Goal: Obtain resource: Obtain resource

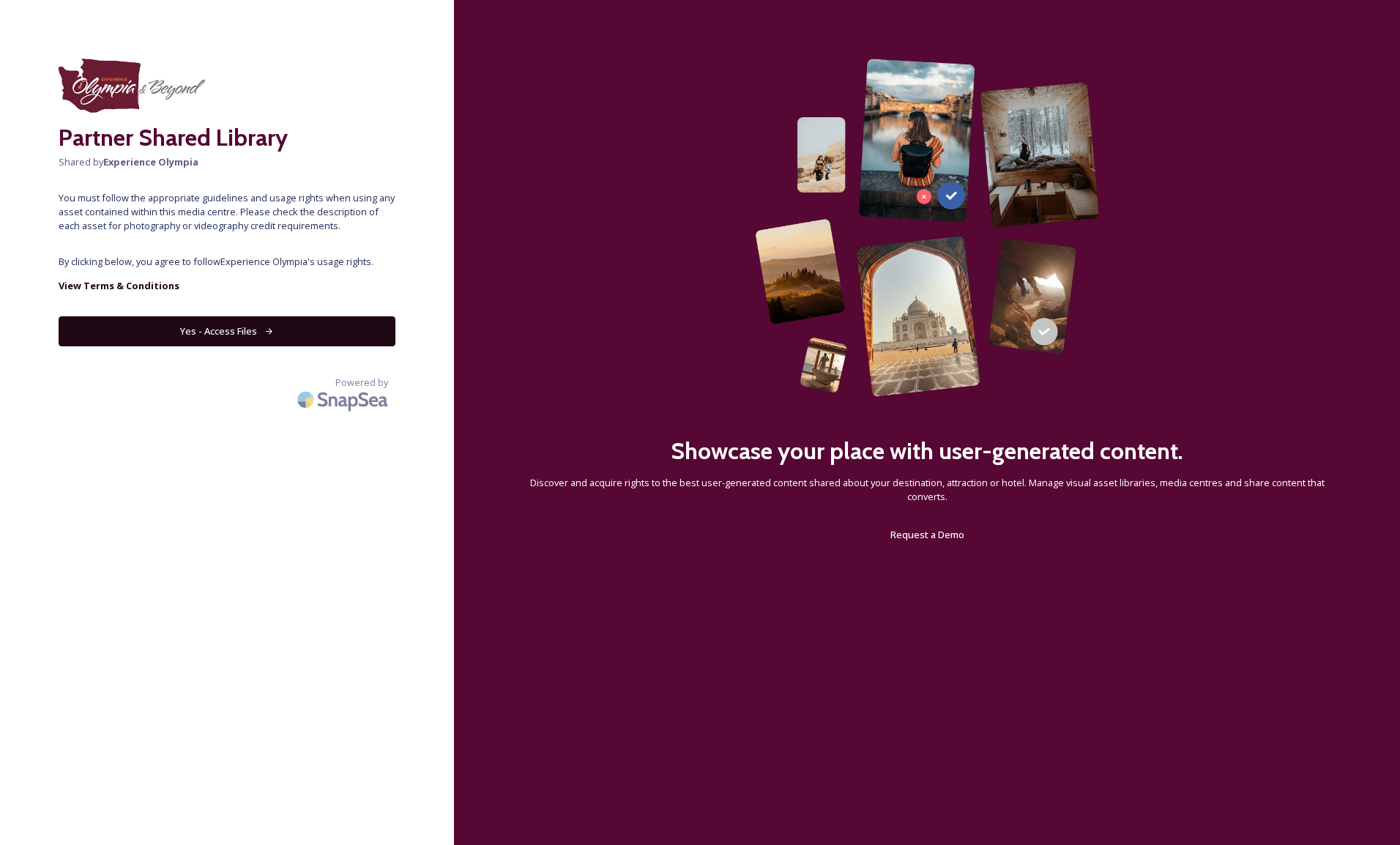
click at [227, 334] on button "Yes - Access Files" at bounding box center [227, 331] width 337 height 30
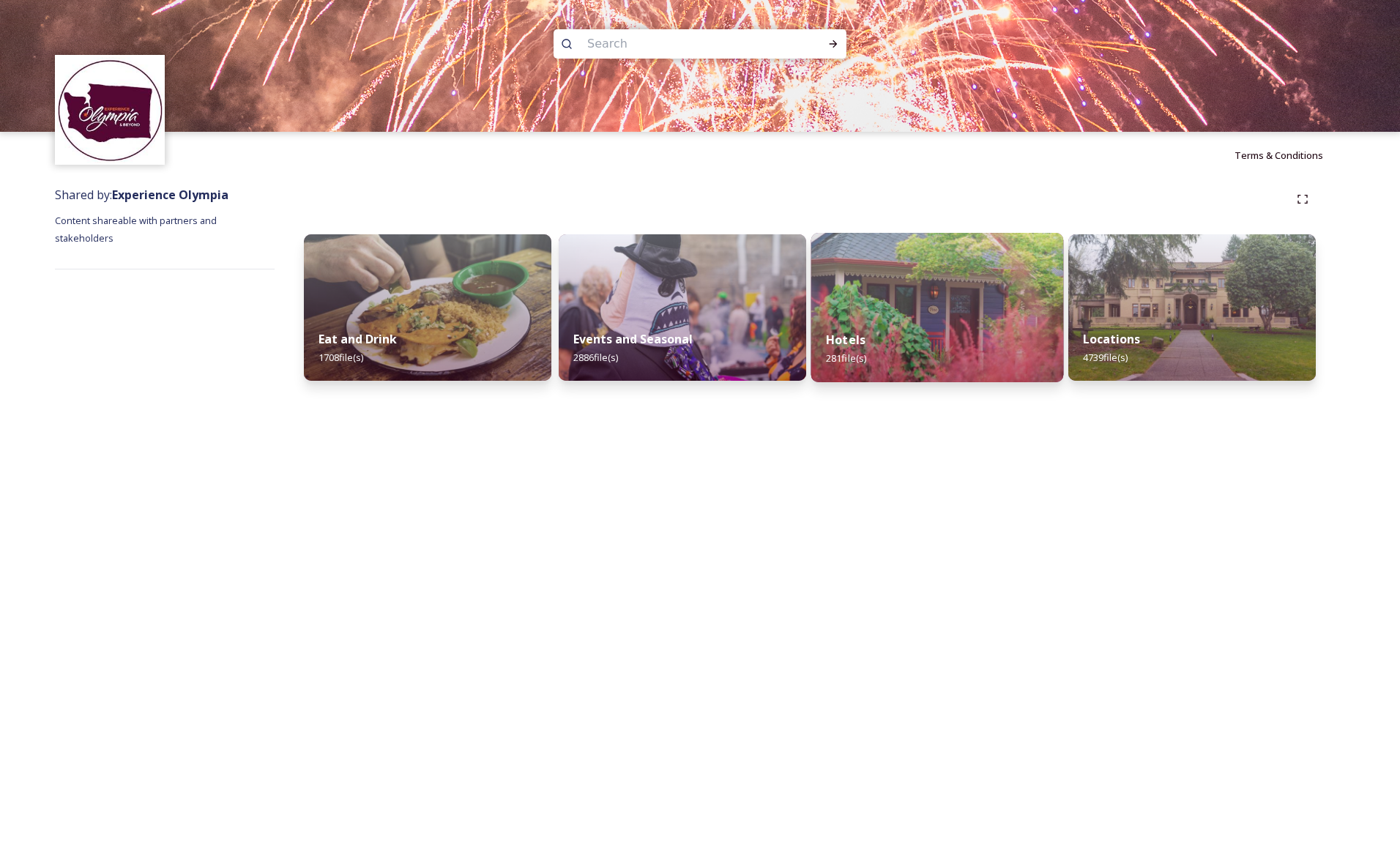
click at [912, 334] on div "Hotels 281 file(s)" at bounding box center [938, 348] width 253 height 67
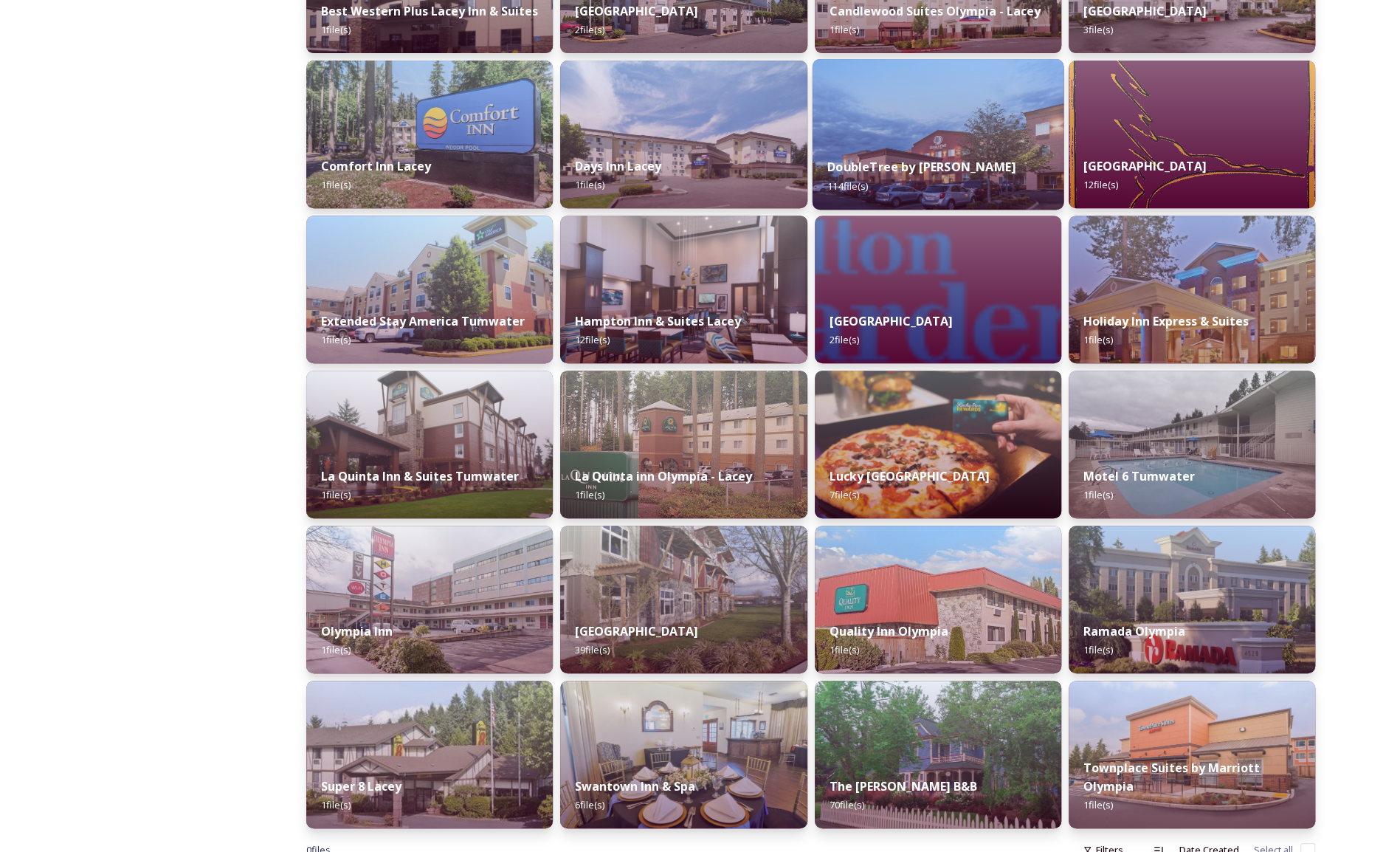
scroll to position [375, 0]
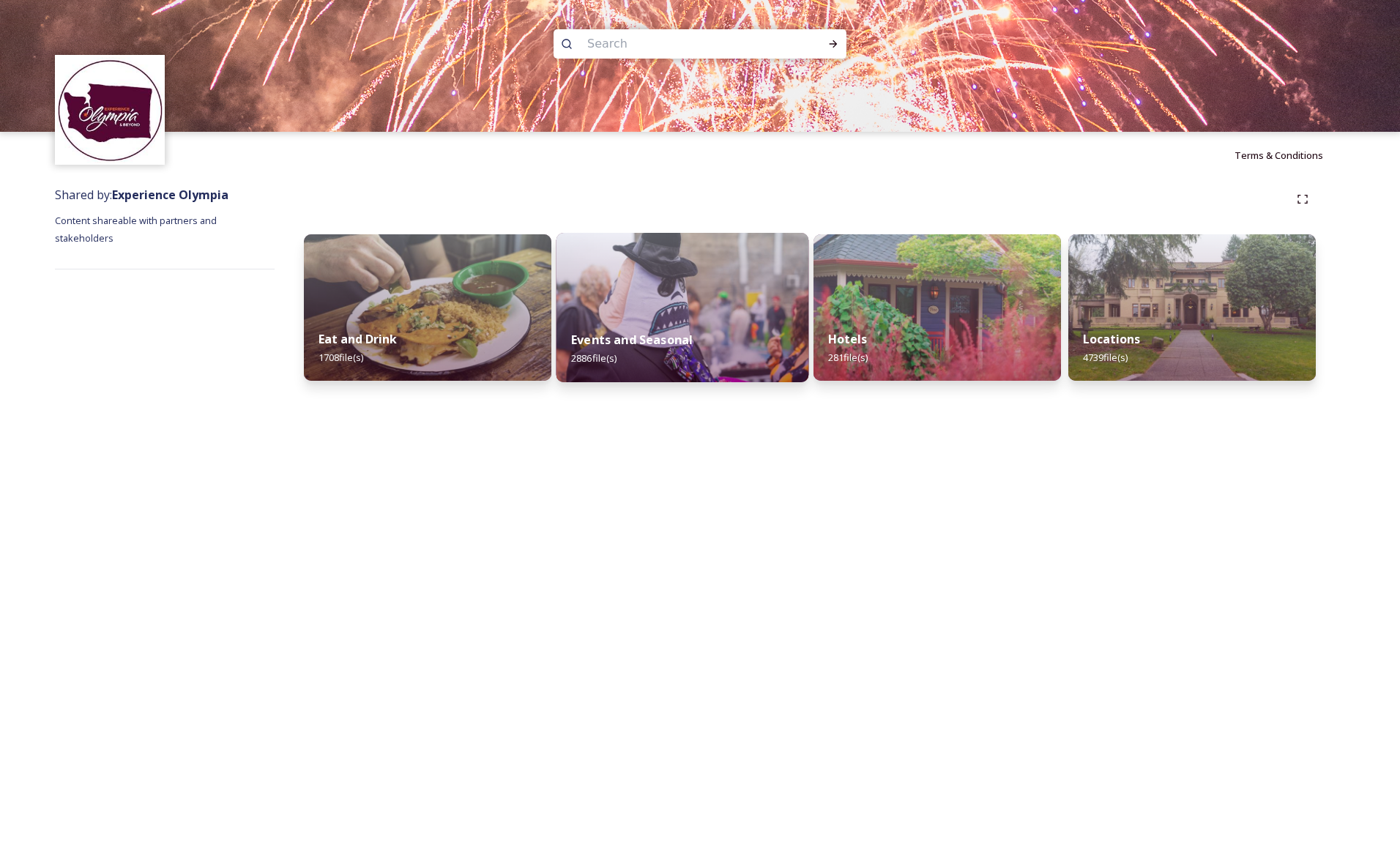
click at [639, 280] on img at bounding box center [683, 307] width 253 height 150
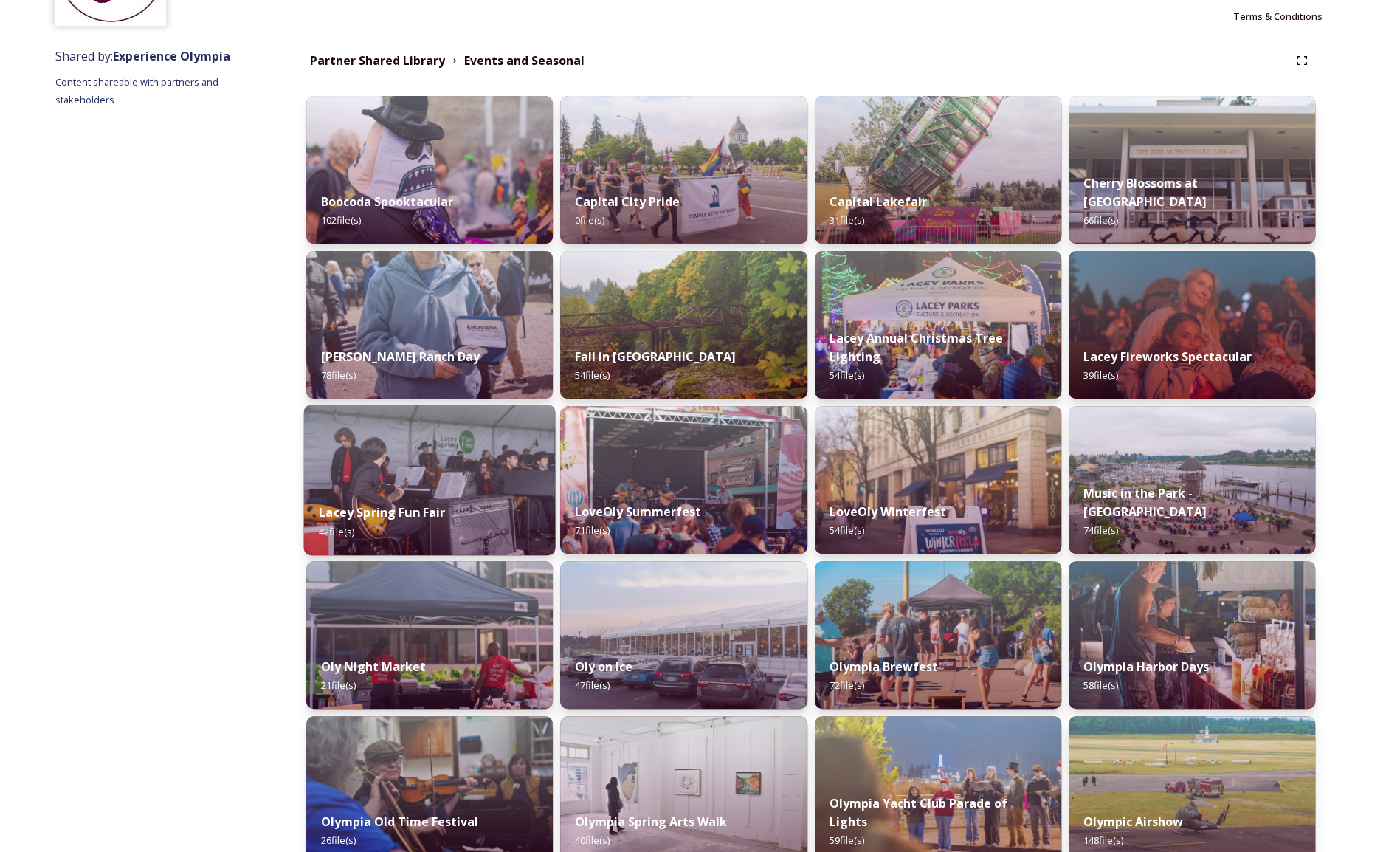
scroll to position [36, 0]
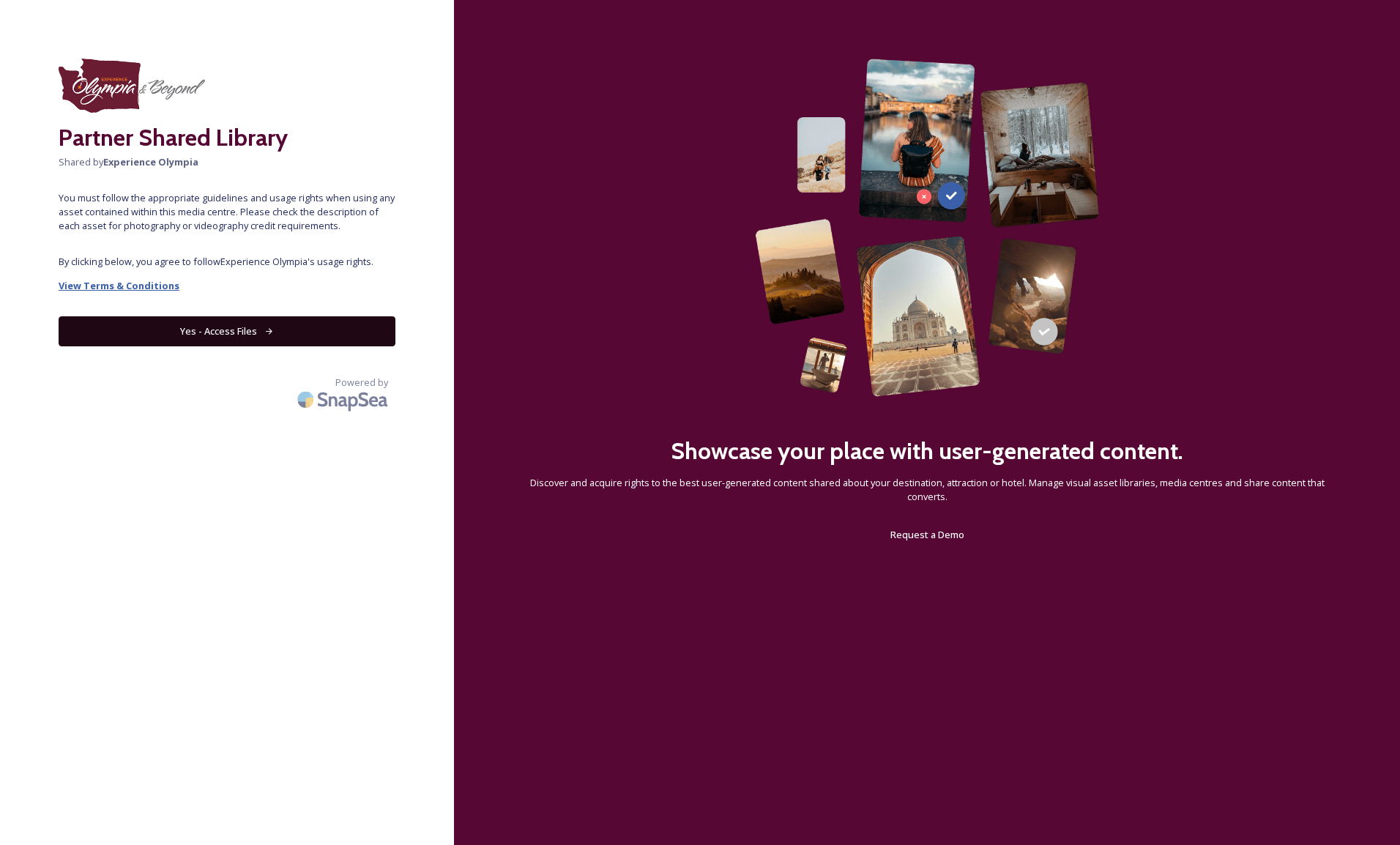
click at [130, 286] on strong "View Terms & Conditions" at bounding box center [119, 286] width 121 height 13
click at [241, 331] on button "Yes - Access Files" at bounding box center [227, 331] width 337 height 30
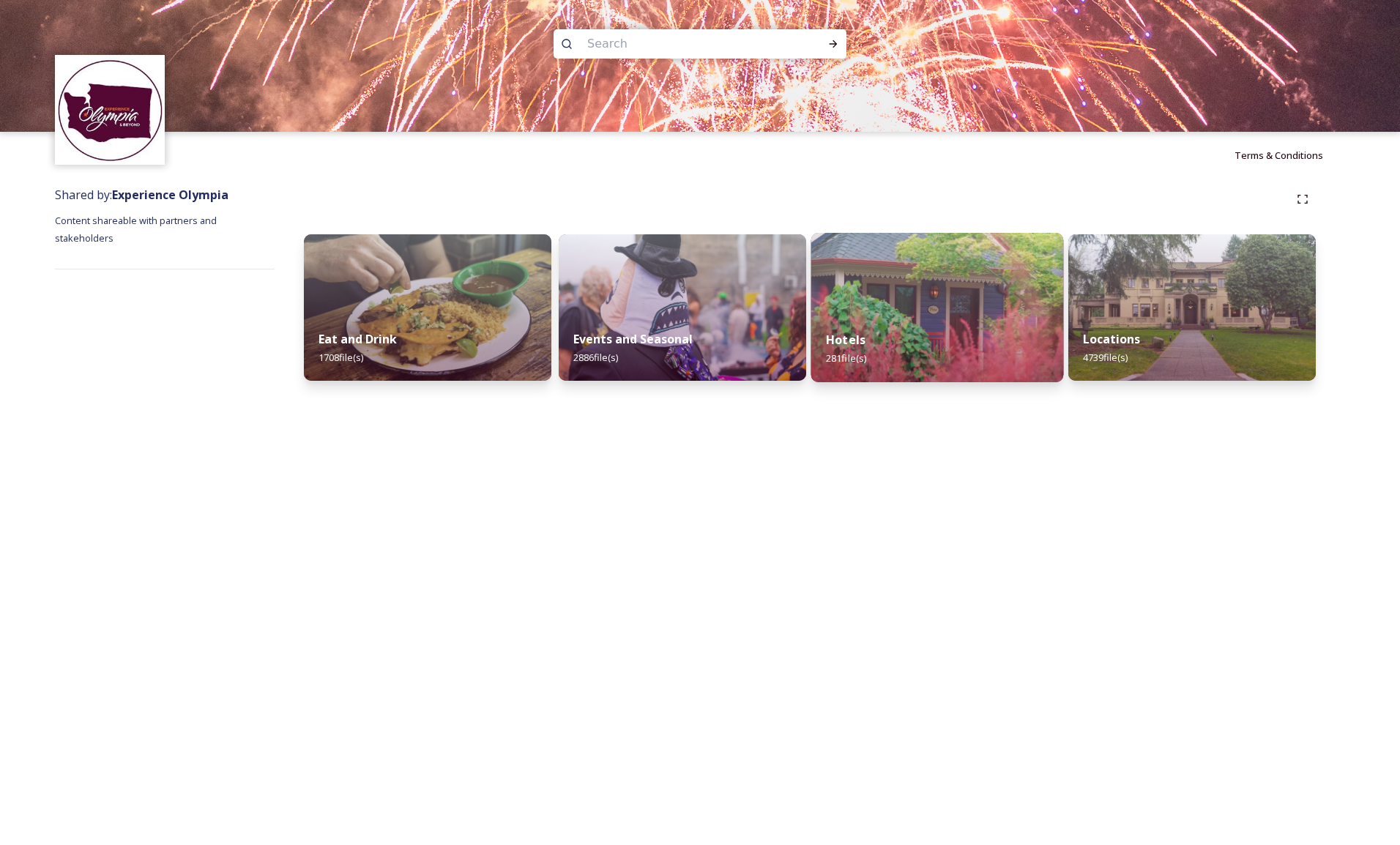
click at [876, 331] on div "Hotels 281 file(s)" at bounding box center [938, 348] width 253 height 67
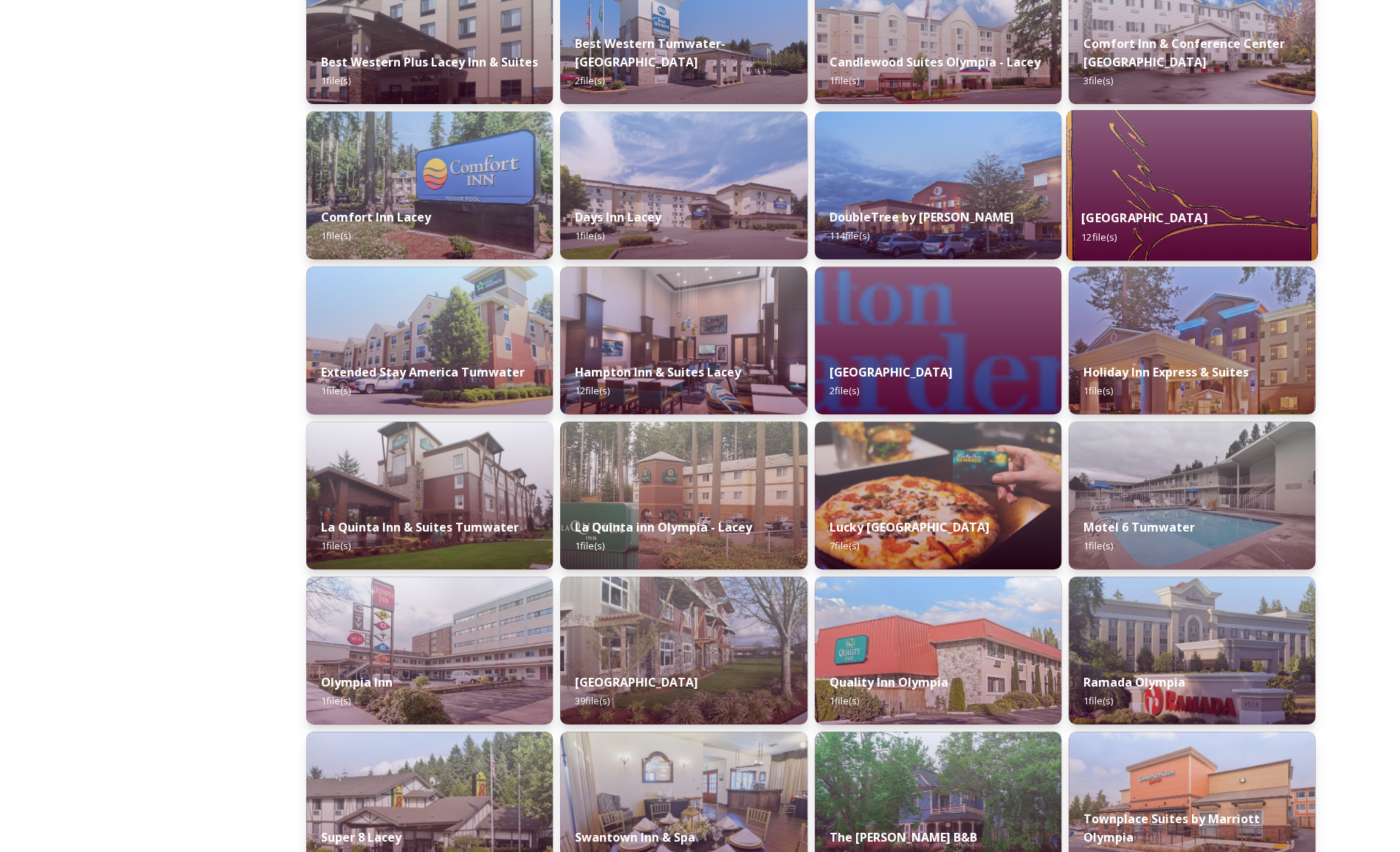
scroll to position [375, 0]
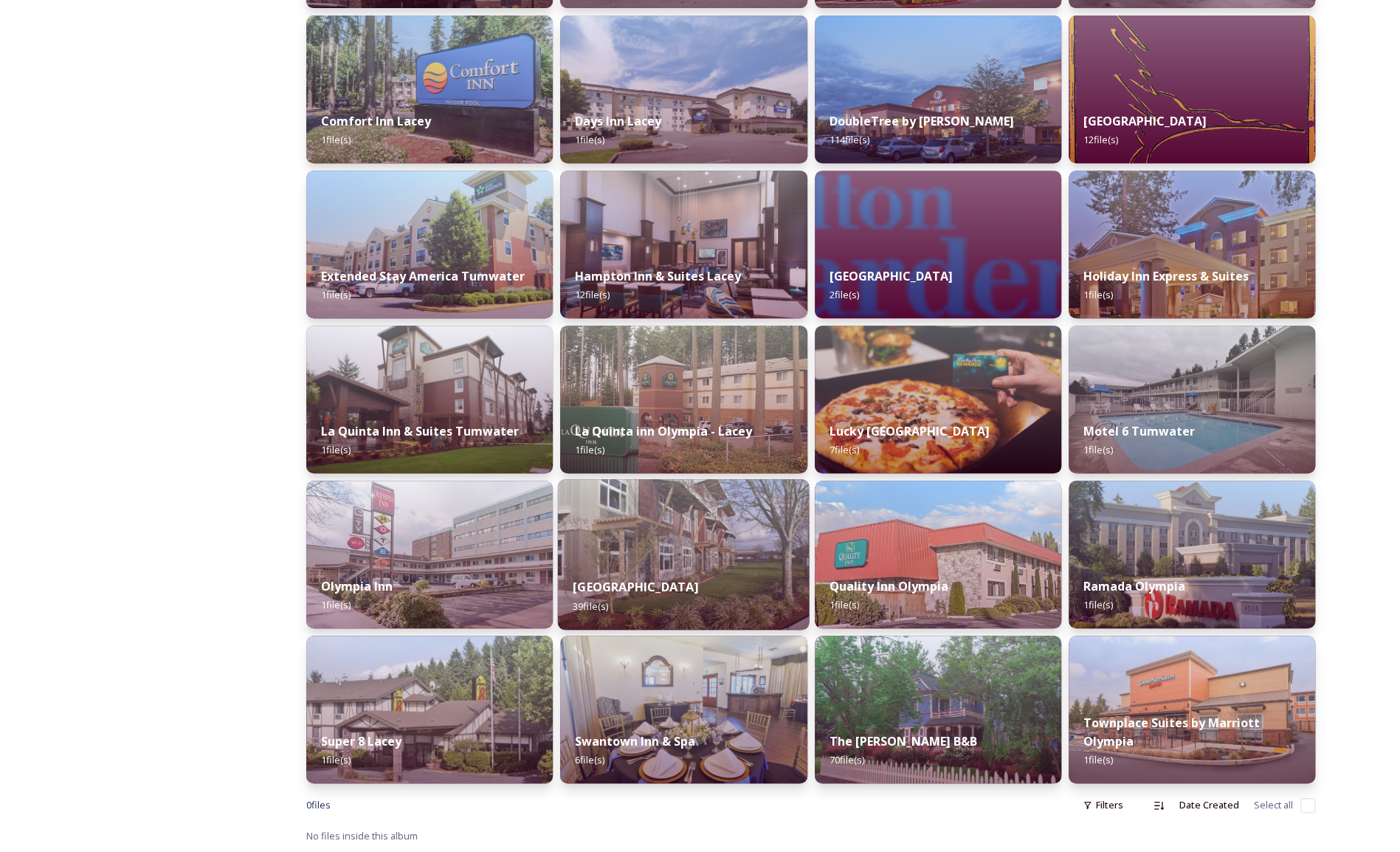
click at [646, 519] on img at bounding box center [684, 554] width 252 height 151
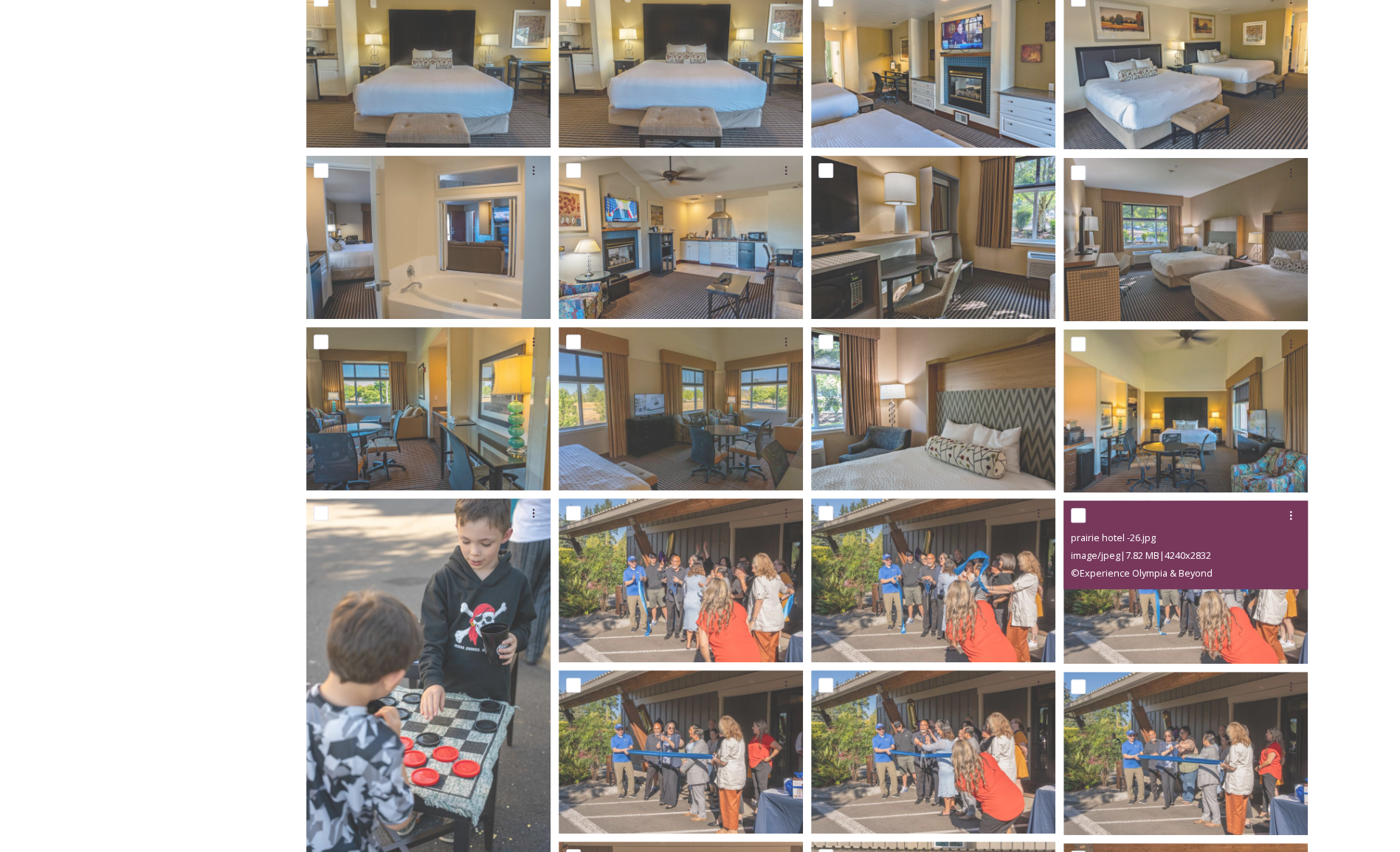
scroll to position [590, 0]
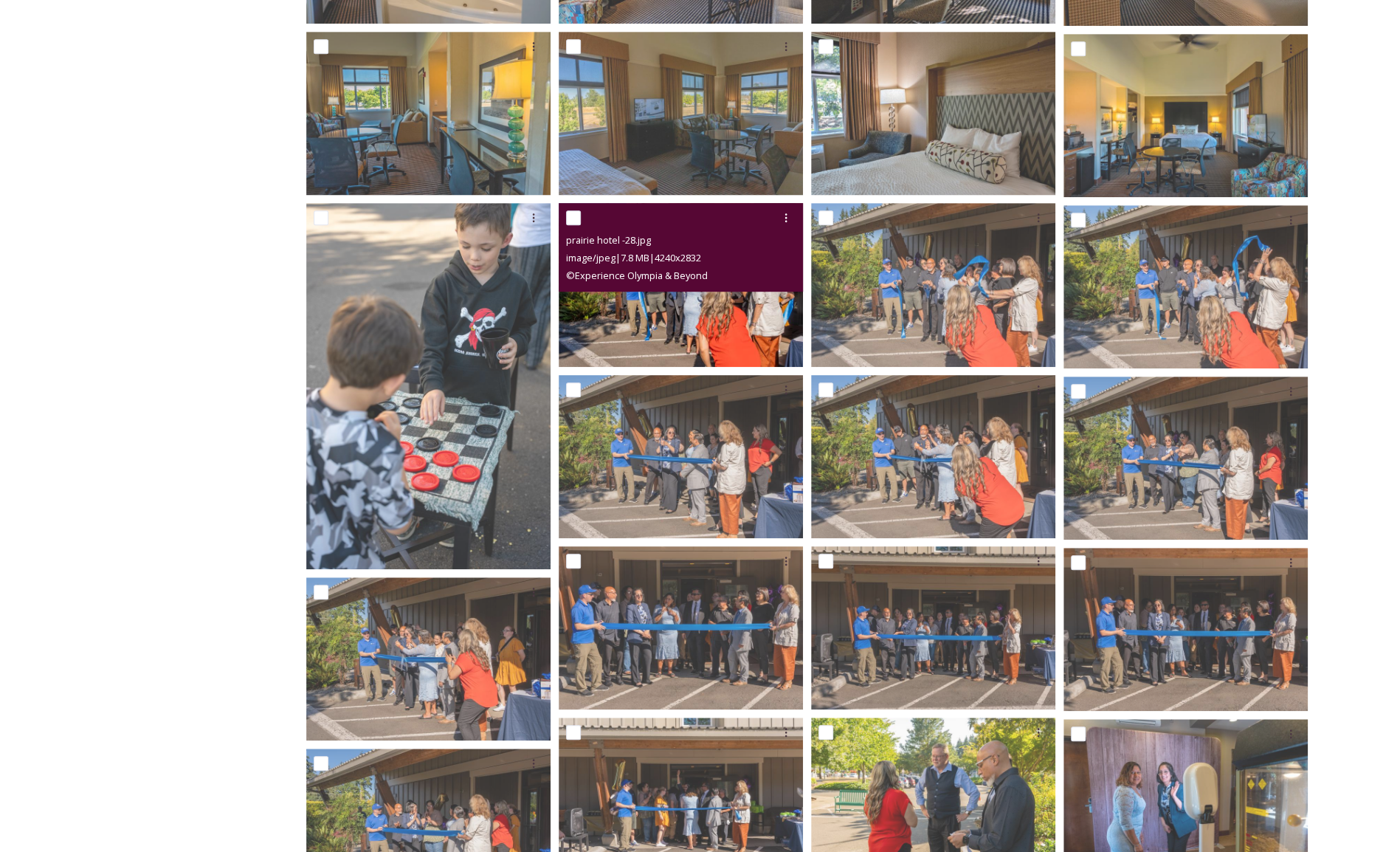
click at [682, 316] on img at bounding box center [681, 284] width 244 height 163
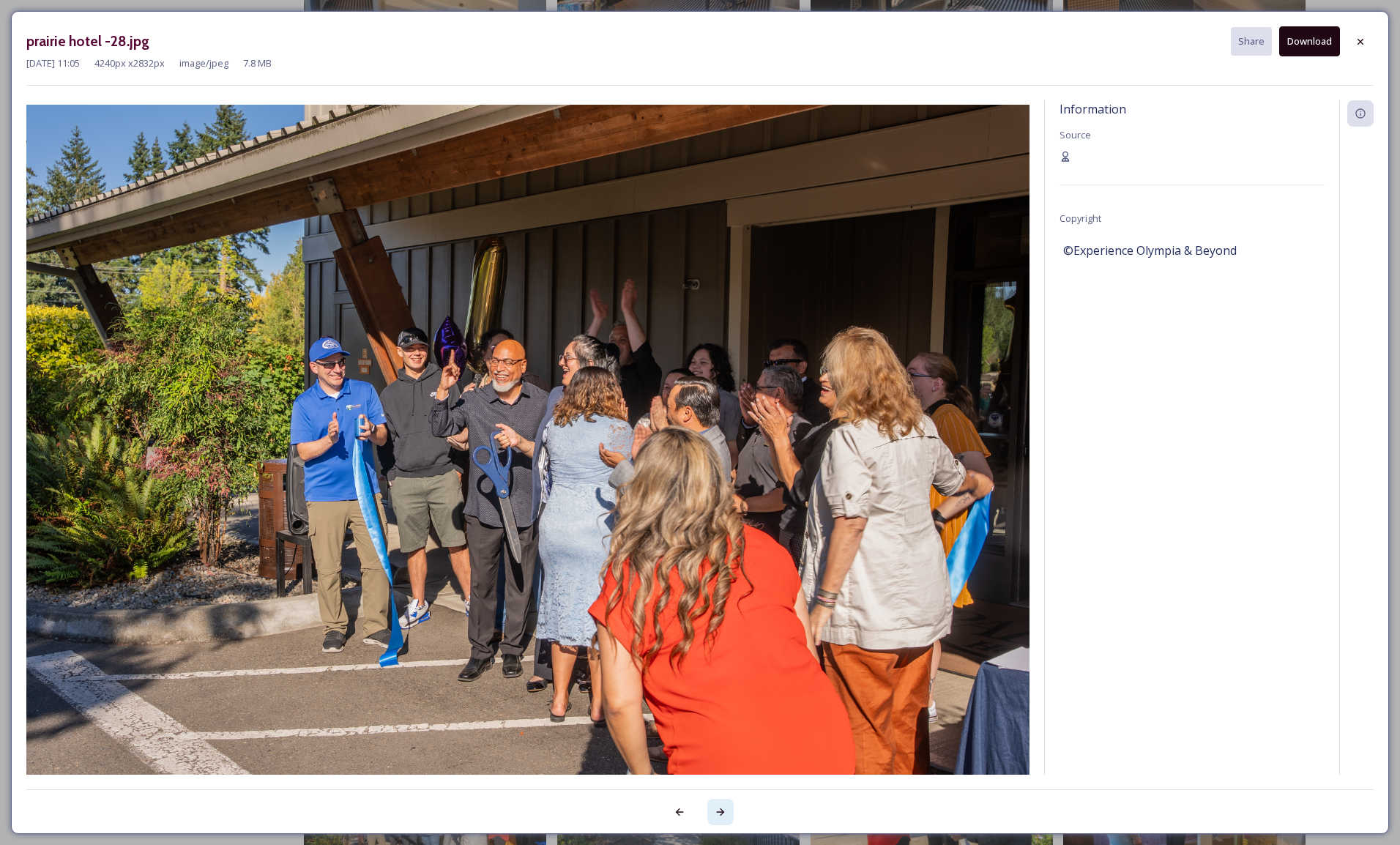
click at [723, 806] on icon at bounding box center [721, 812] width 12 height 12
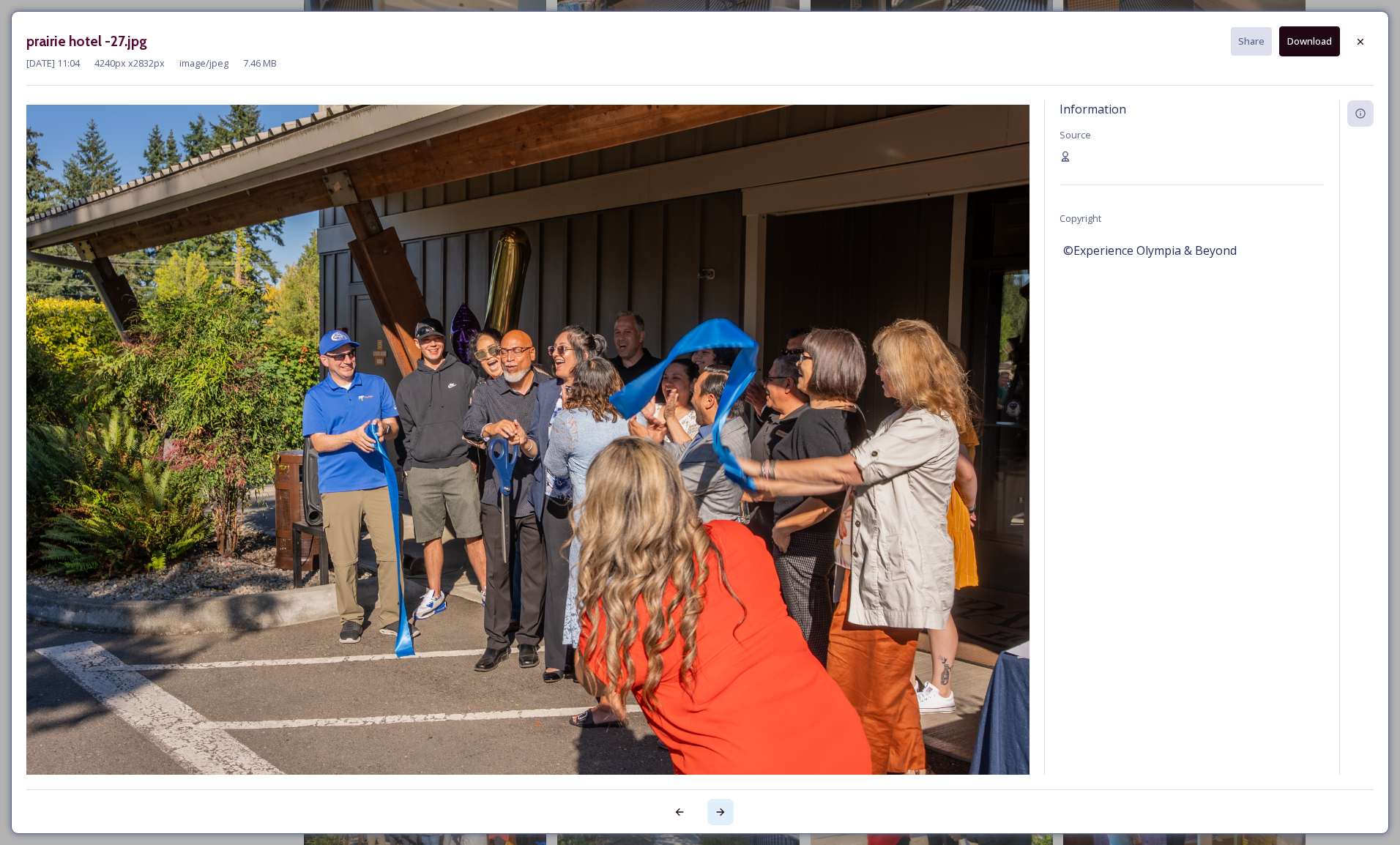
click at [723, 806] on icon at bounding box center [721, 812] width 12 height 12
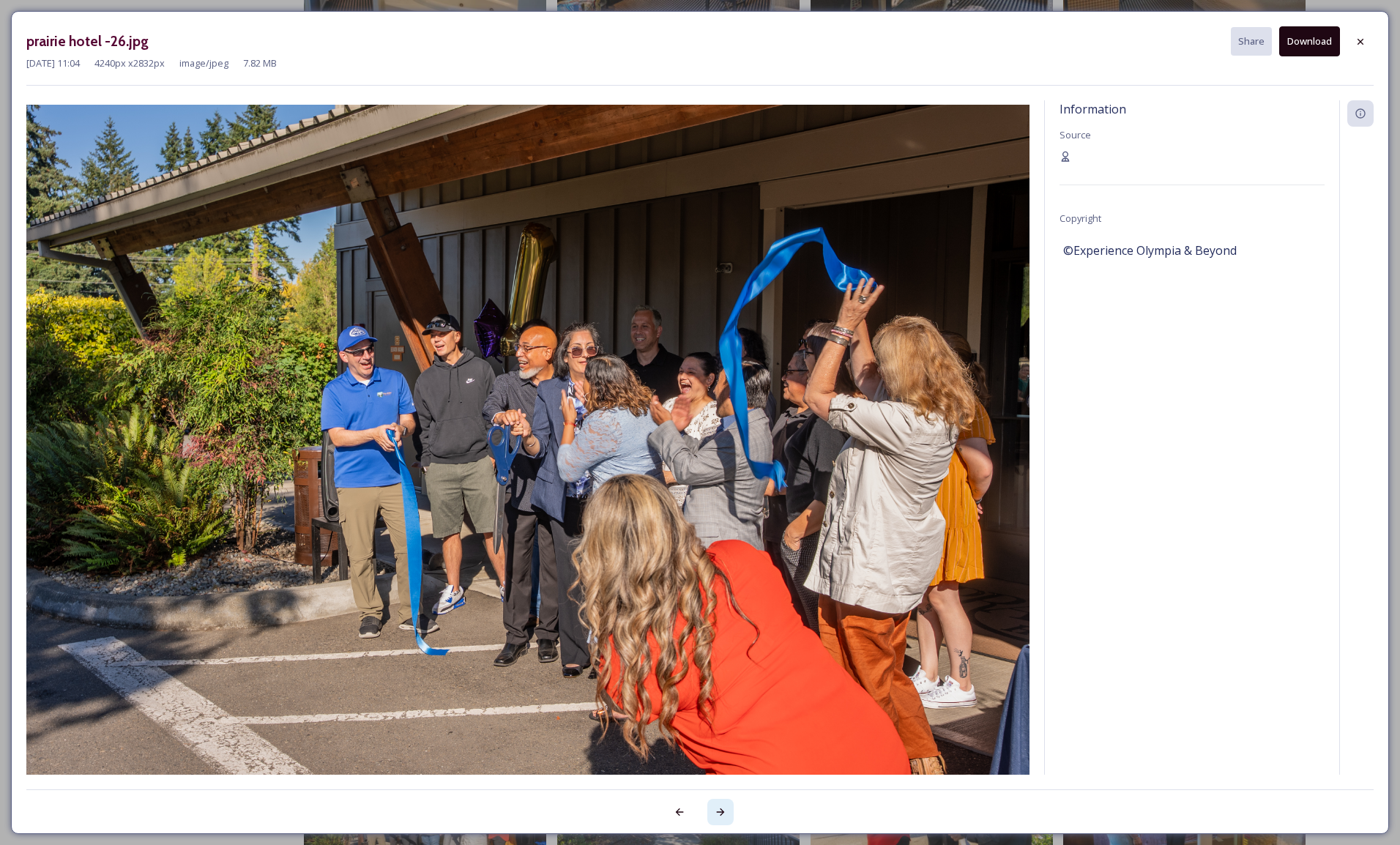
click at [723, 806] on icon at bounding box center [721, 812] width 12 height 12
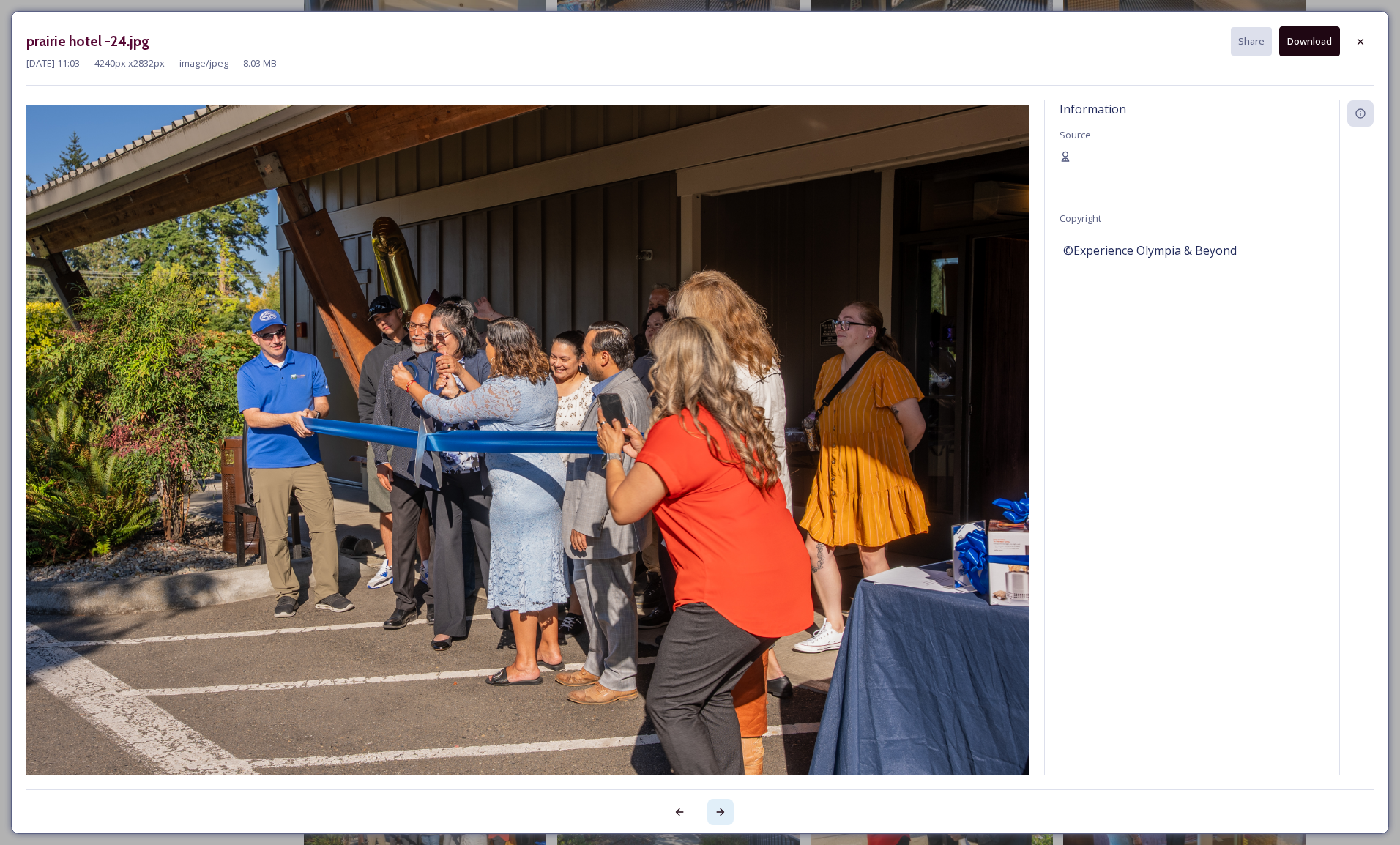
click at [723, 806] on icon at bounding box center [721, 812] width 12 height 12
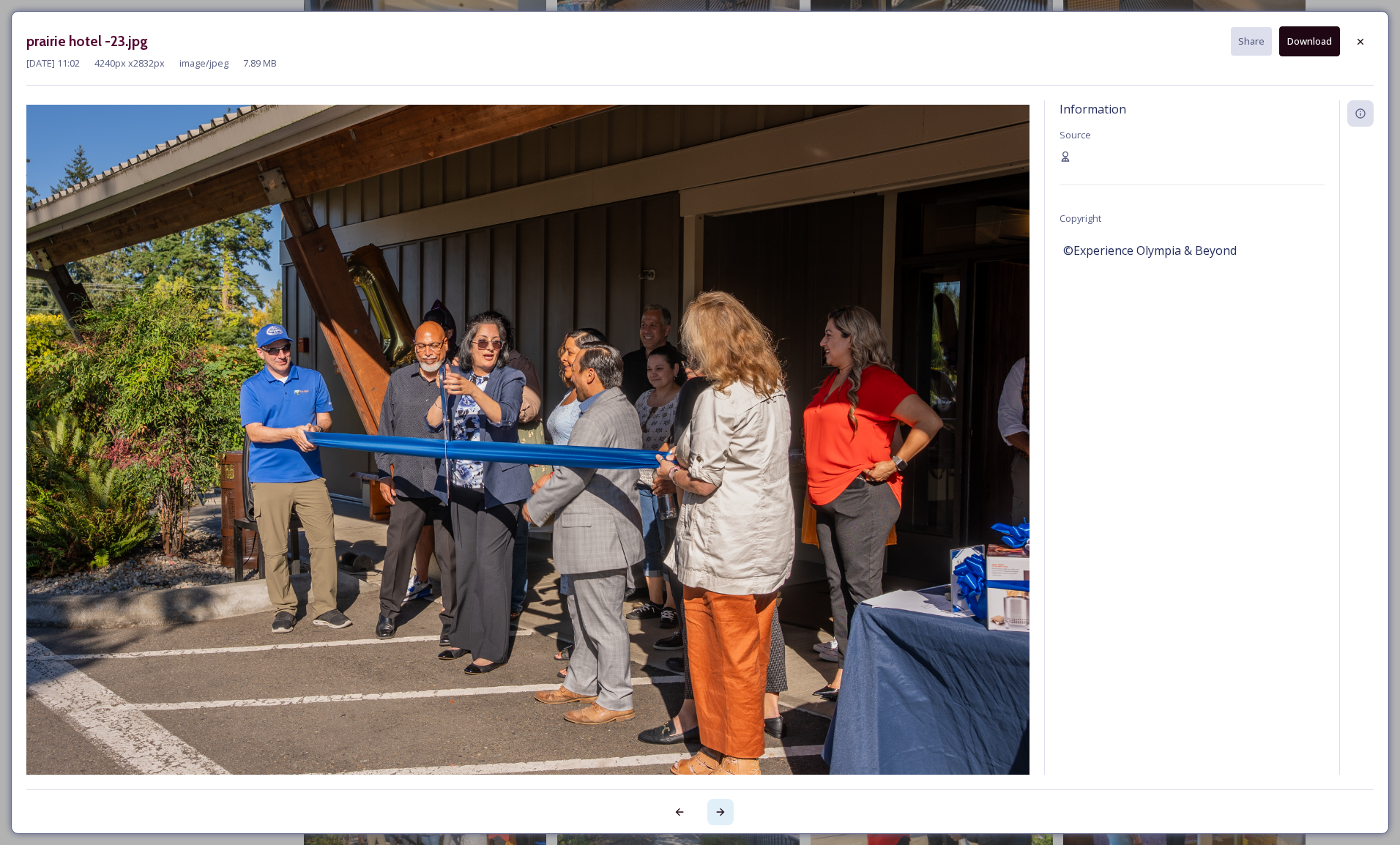
click at [723, 806] on icon at bounding box center [721, 812] width 12 height 12
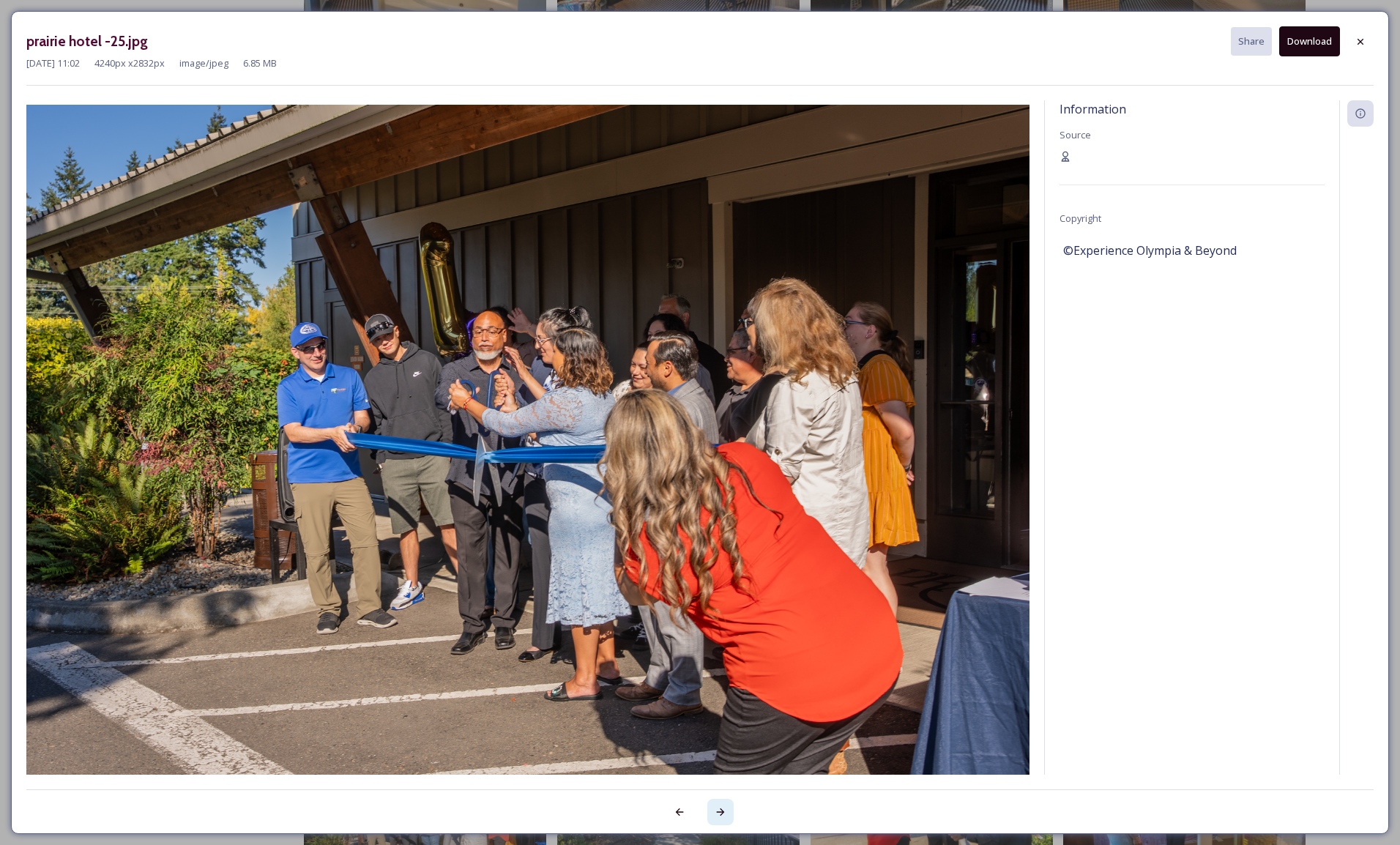
click at [723, 806] on icon at bounding box center [721, 812] width 12 height 12
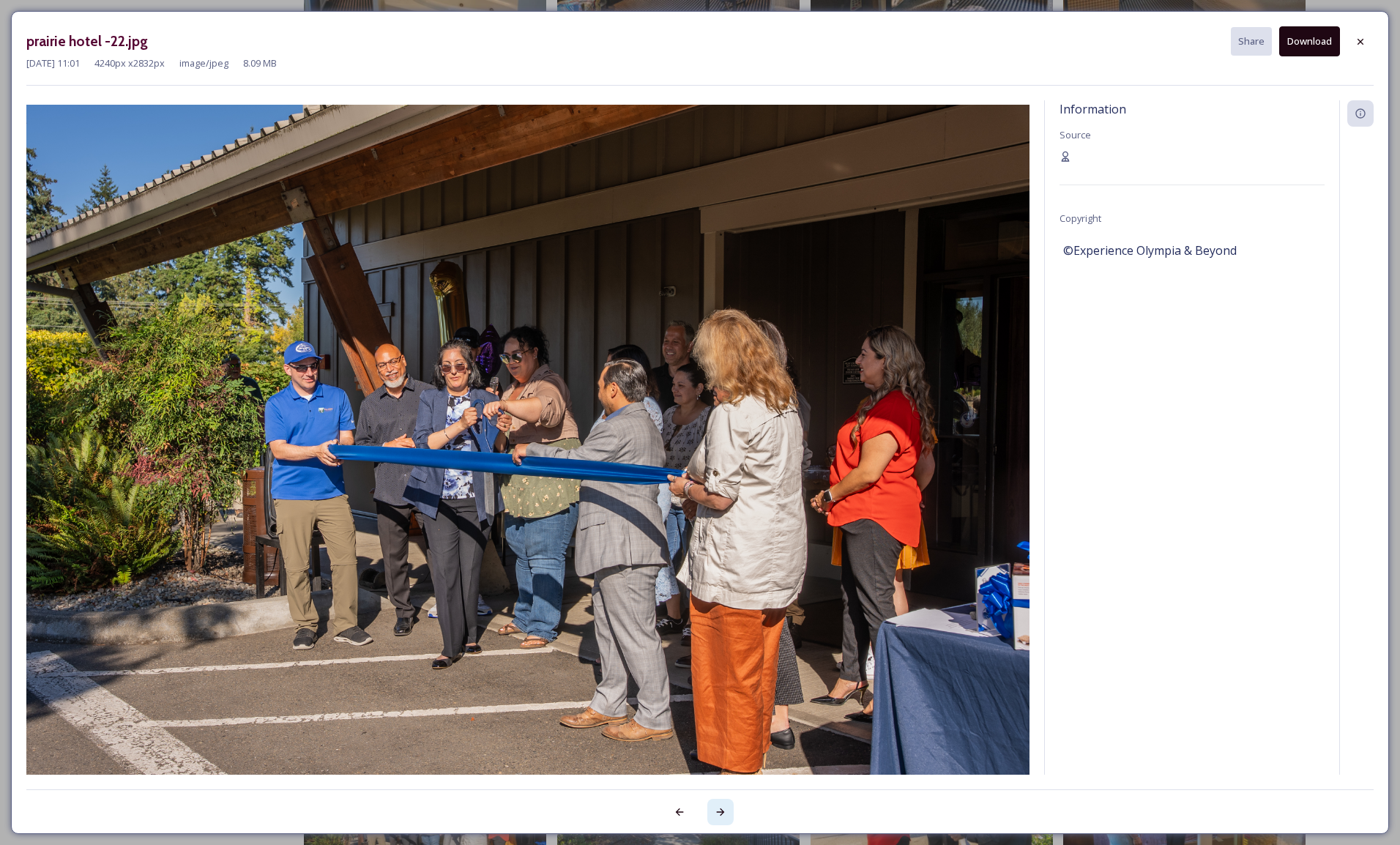
click at [723, 806] on icon at bounding box center [721, 812] width 12 height 12
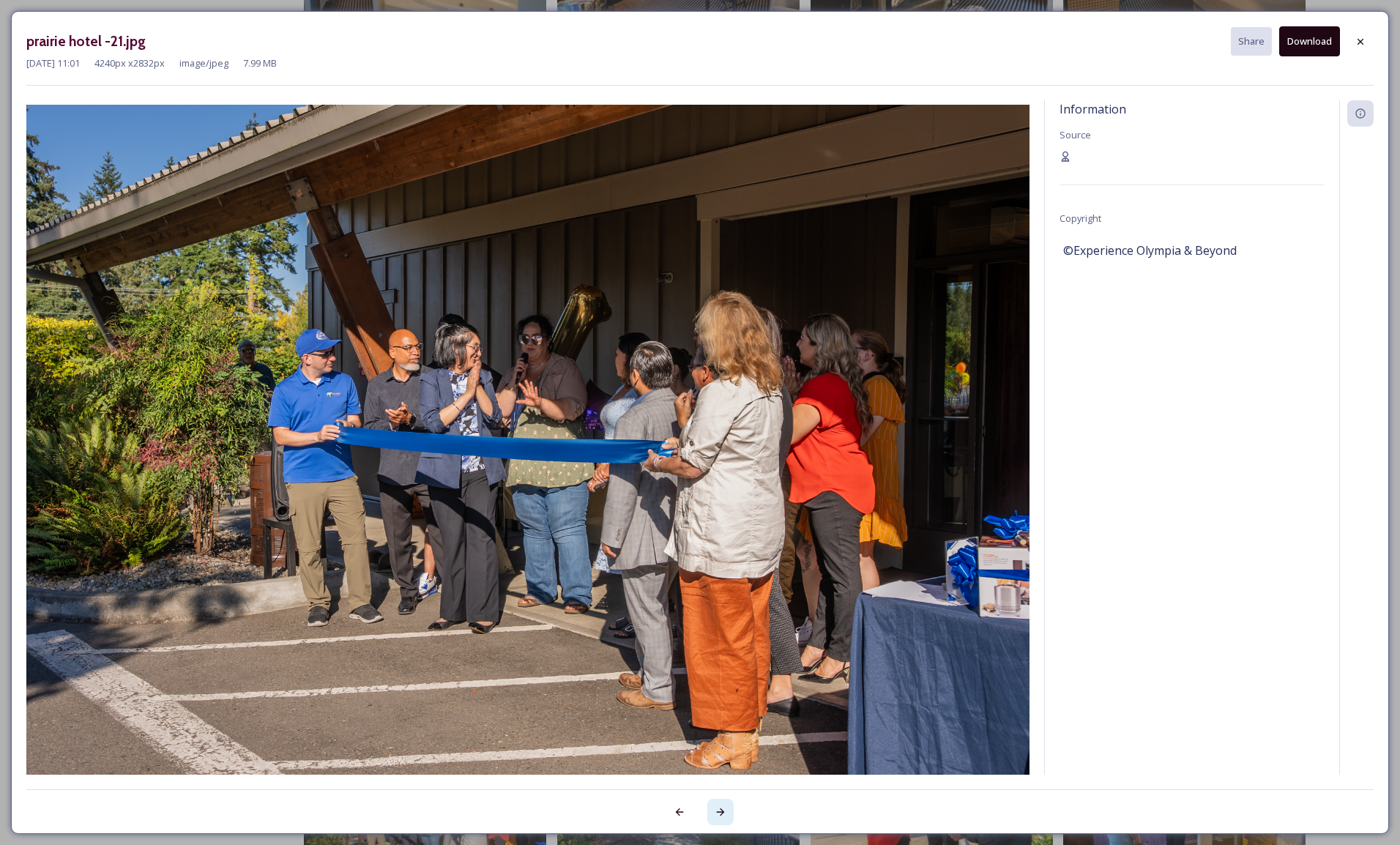
click at [723, 806] on icon at bounding box center [721, 812] width 12 height 12
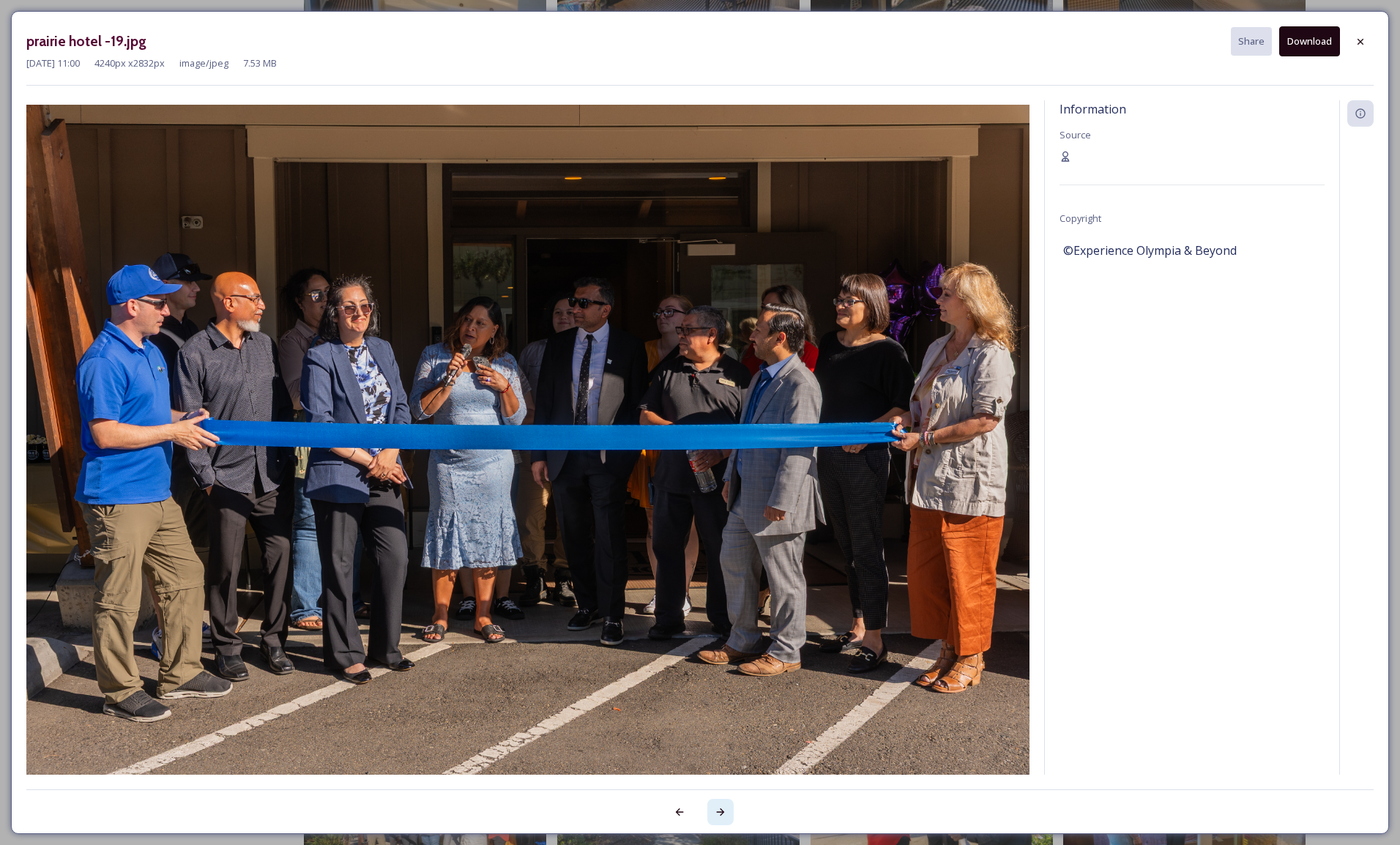
click at [723, 806] on icon at bounding box center [721, 812] width 12 height 12
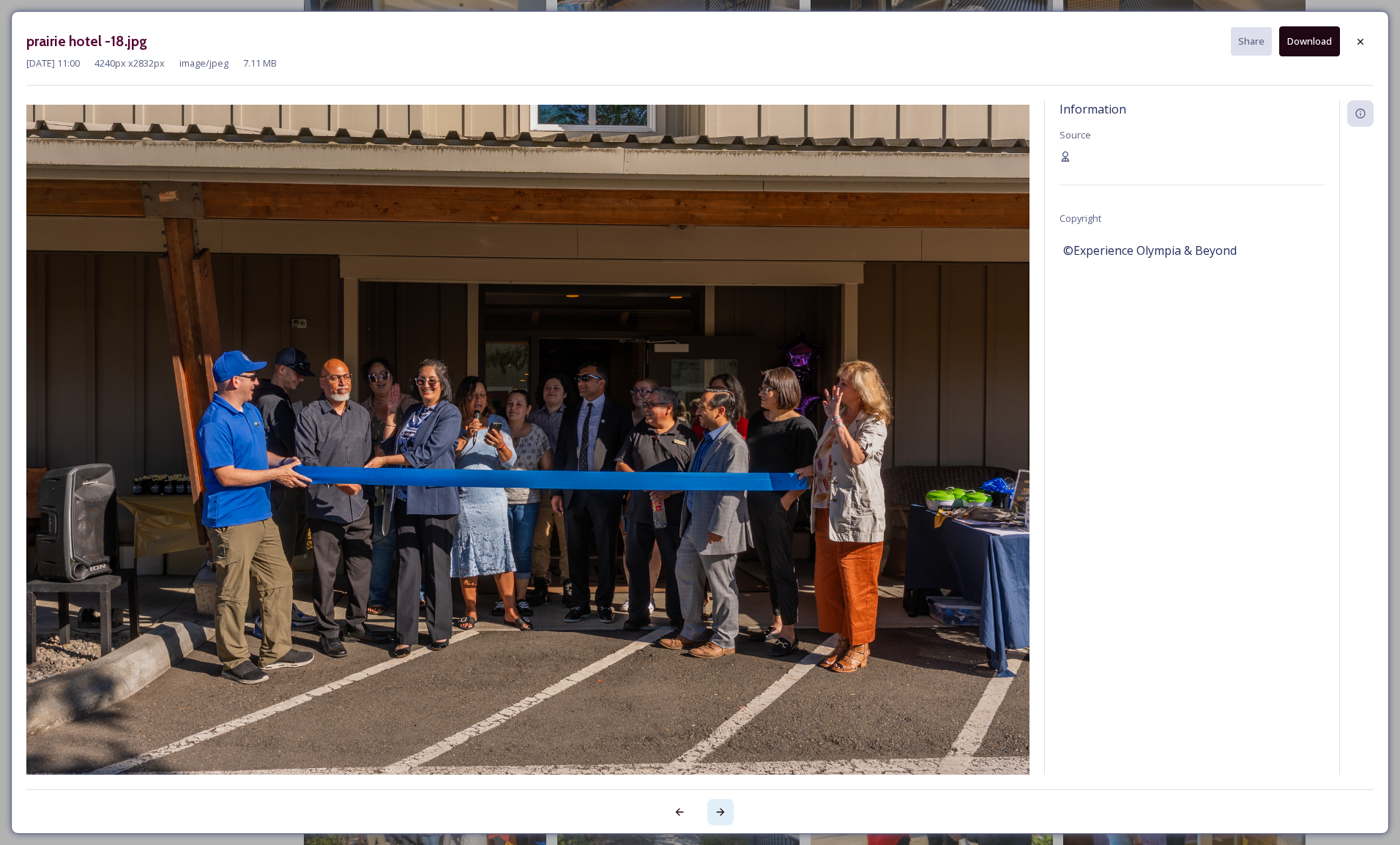
click at [723, 806] on icon at bounding box center [721, 812] width 12 height 12
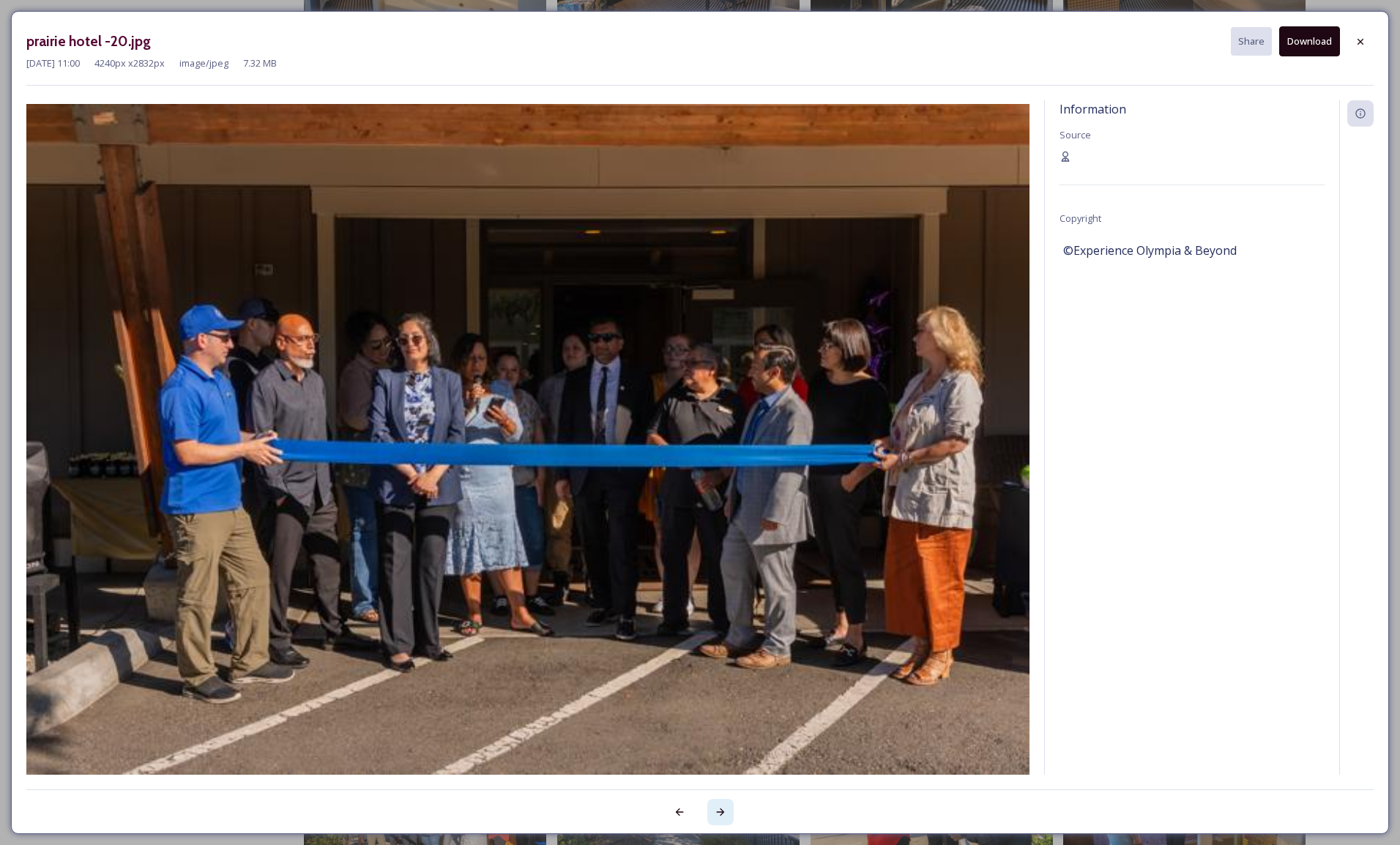
click at [723, 806] on icon at bounding box center [721, 812] width 12 height 12
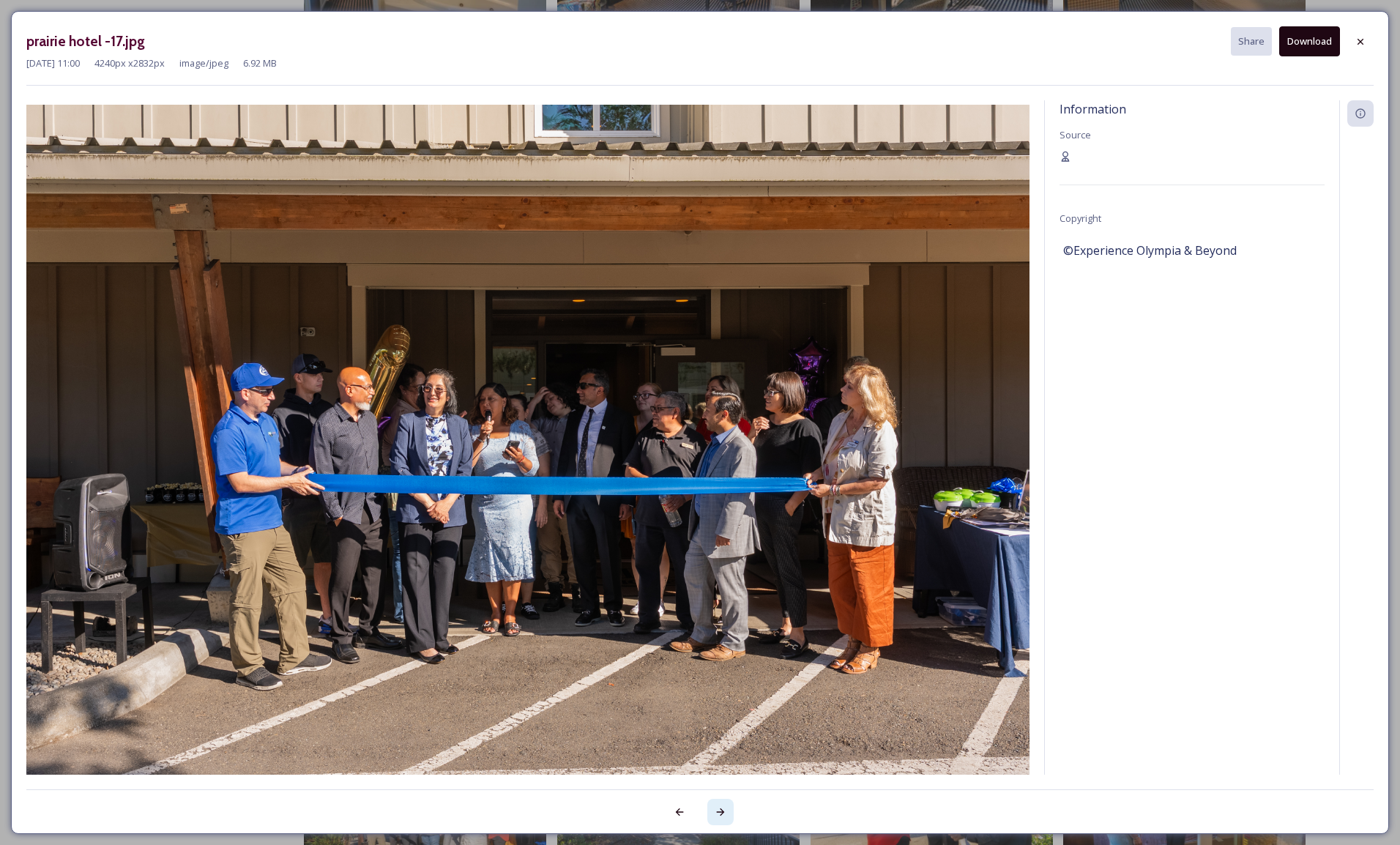
click at [723, 806] on icon at bounding box center [721, 812] width 12 height 12
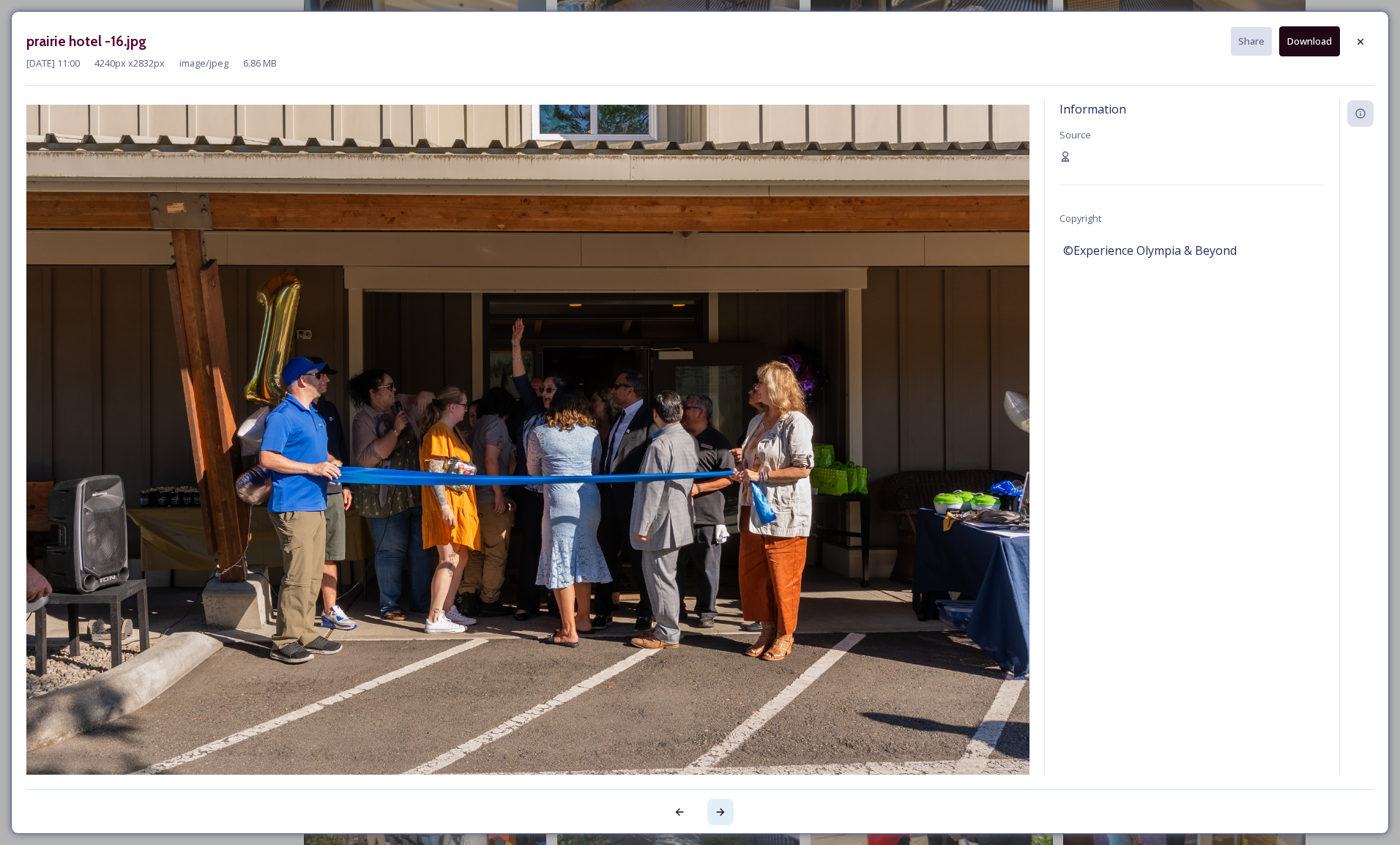
click at [723, 806] on icon at bounding box center [721, 812] width 12 height 12
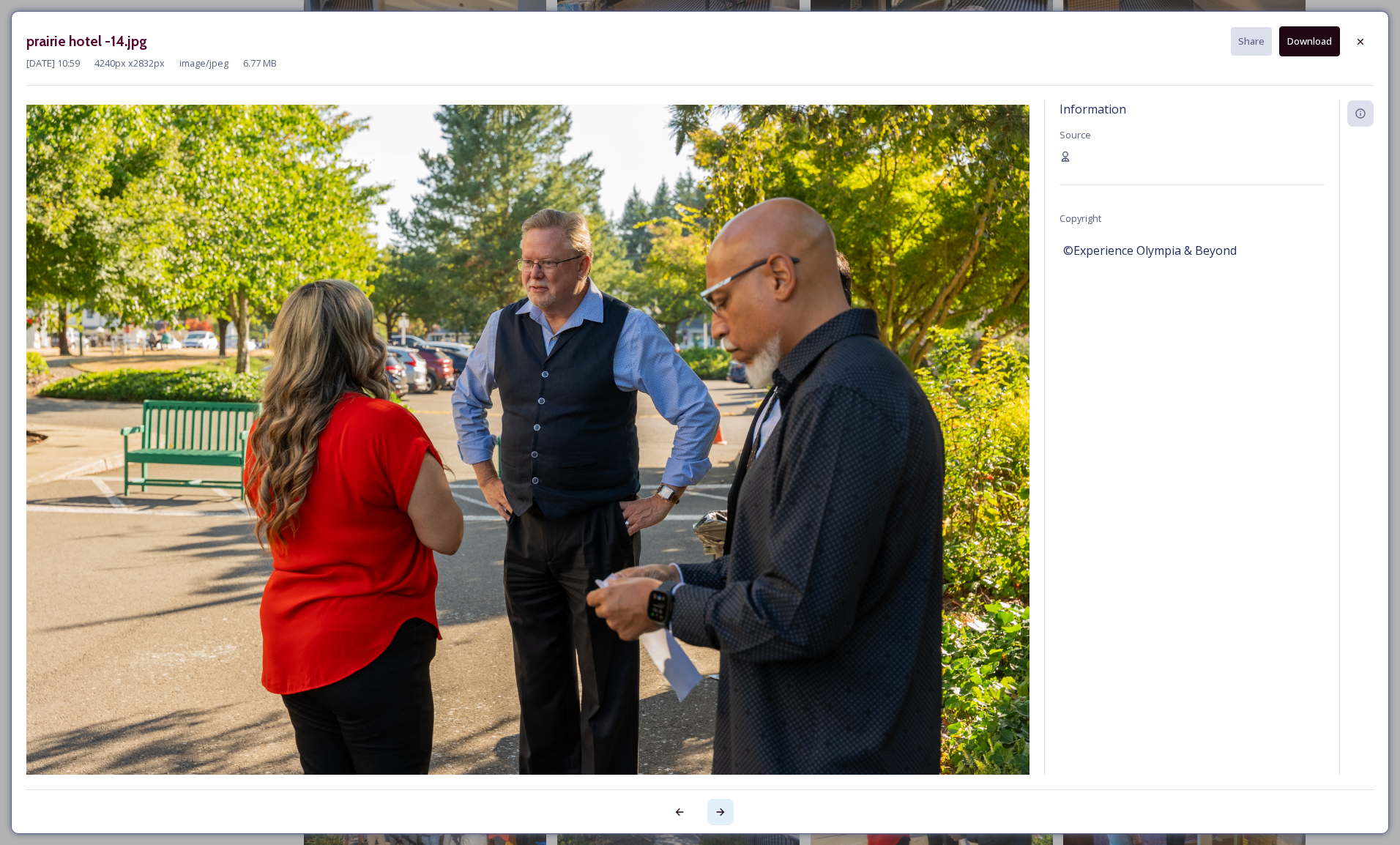
click at [723, 806] on icon at bounding box center [721, 812] width 12 height 12
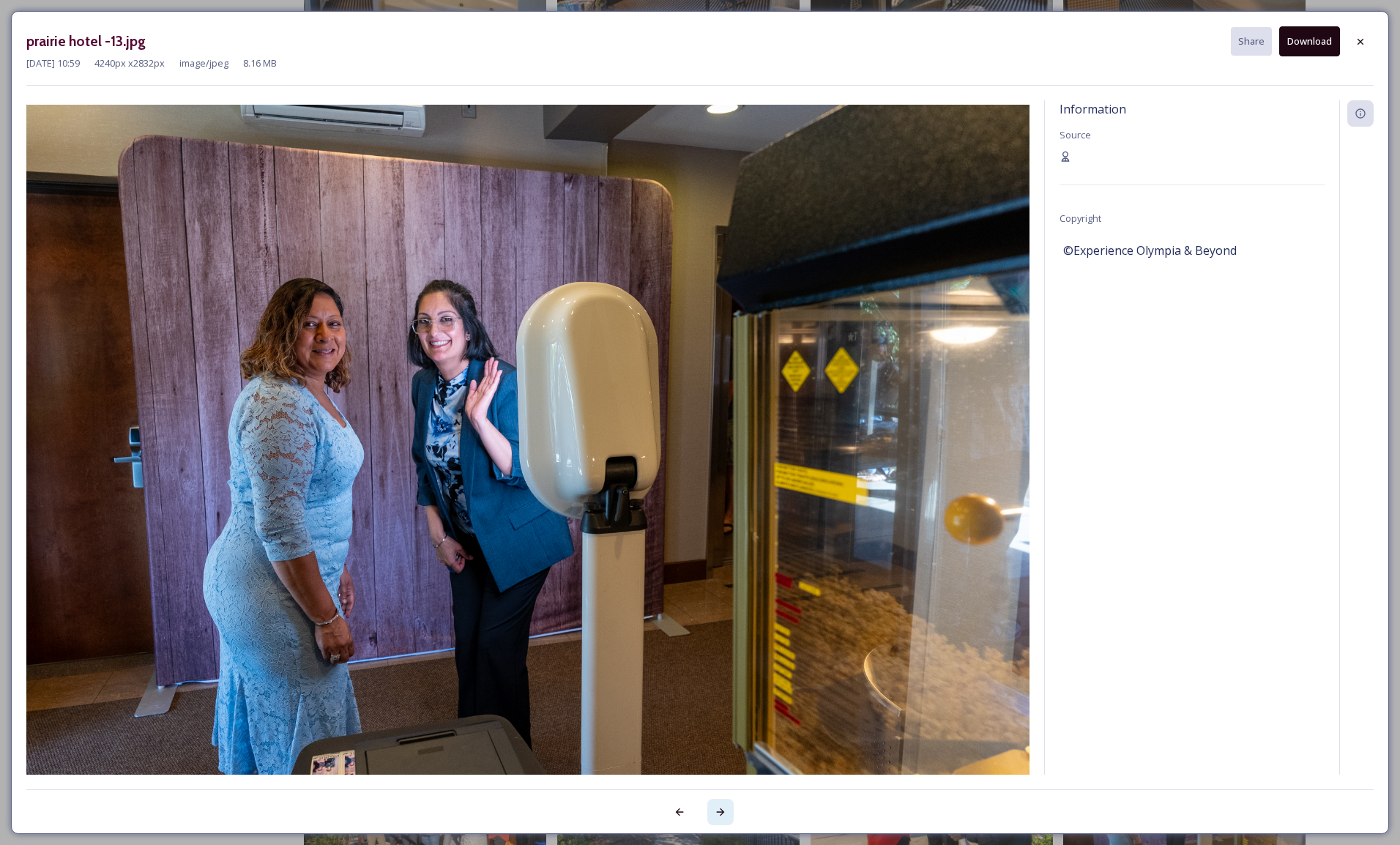
click at [723, 806] on icon at bounding box center [721, 812] width 12 height 12
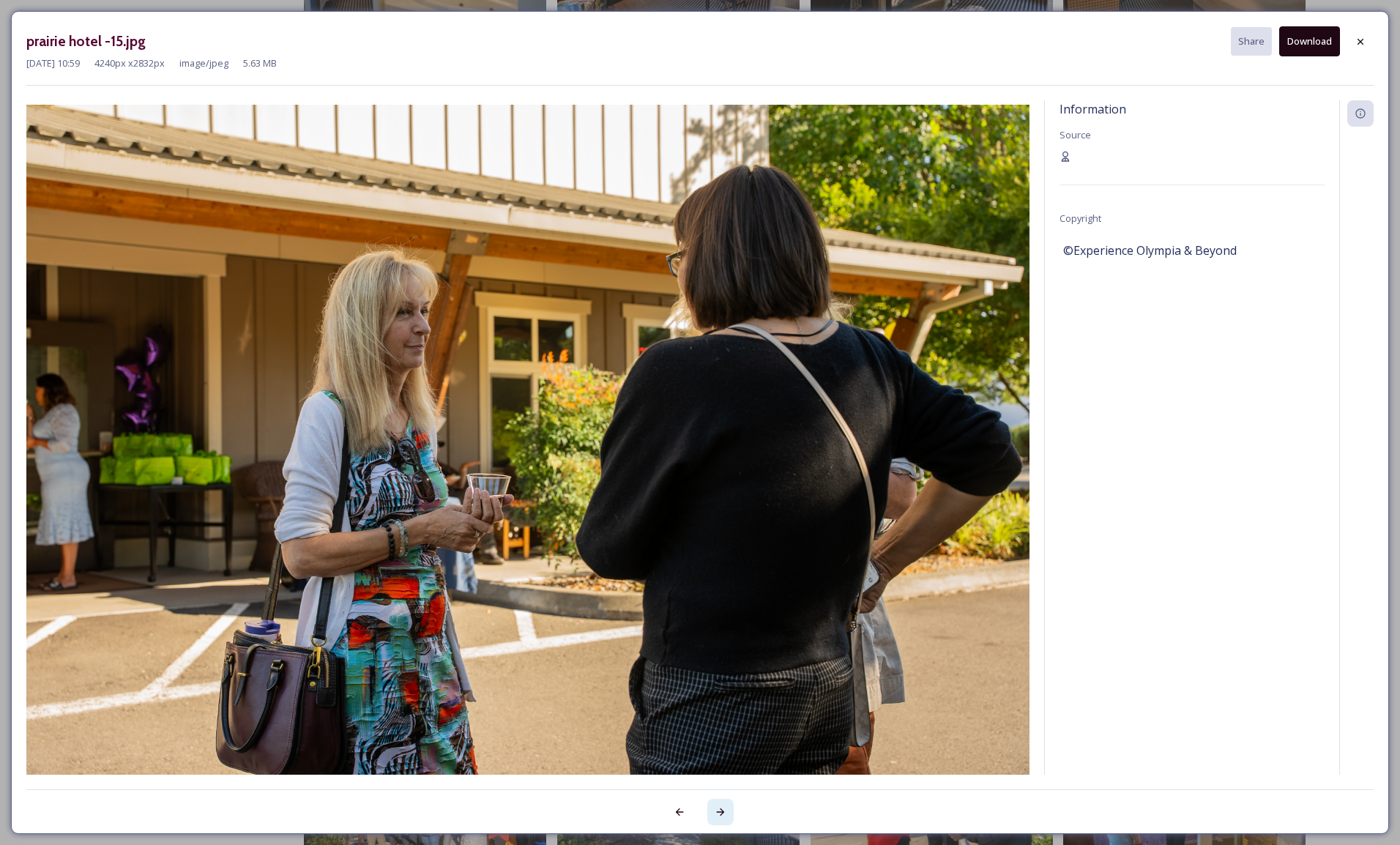
click at [723, 806] on icon at bounding box center [721, 812] width 12 height 12
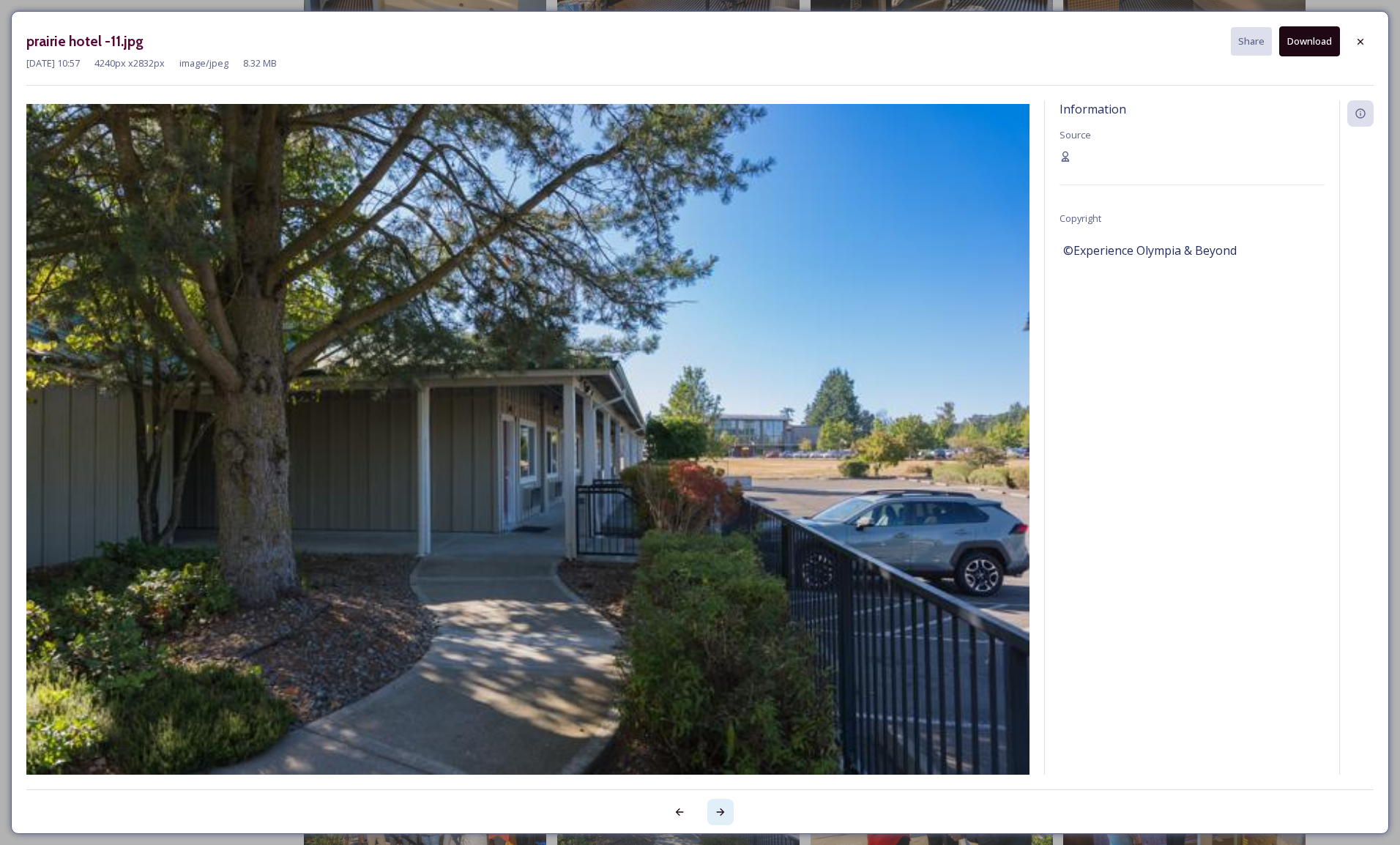
click at [723, 806] on icon at bounding box center [721, 812] width 12 height 12
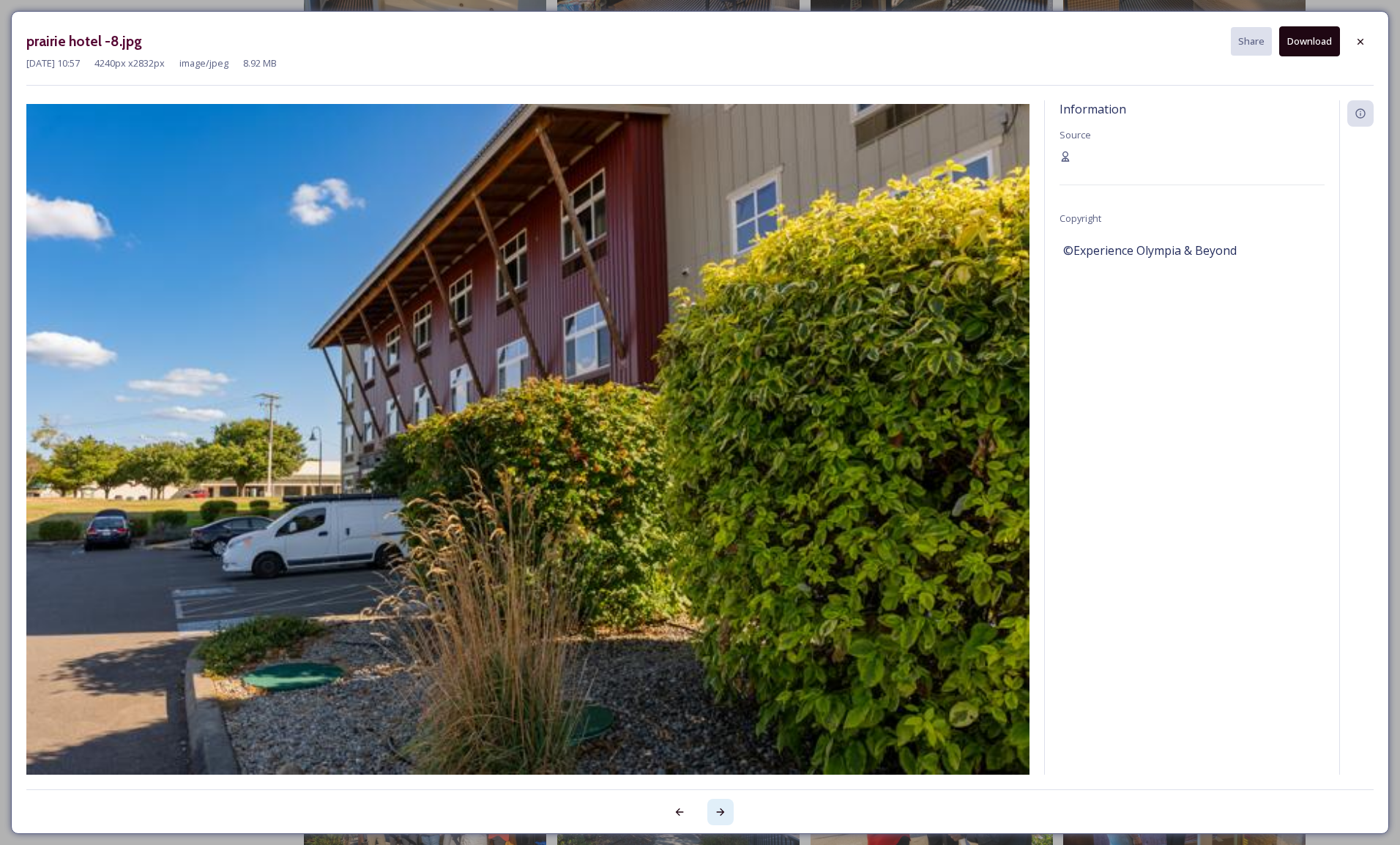
click at [723, 806] on icon at bounding box center [721, 812] width 12 height 12
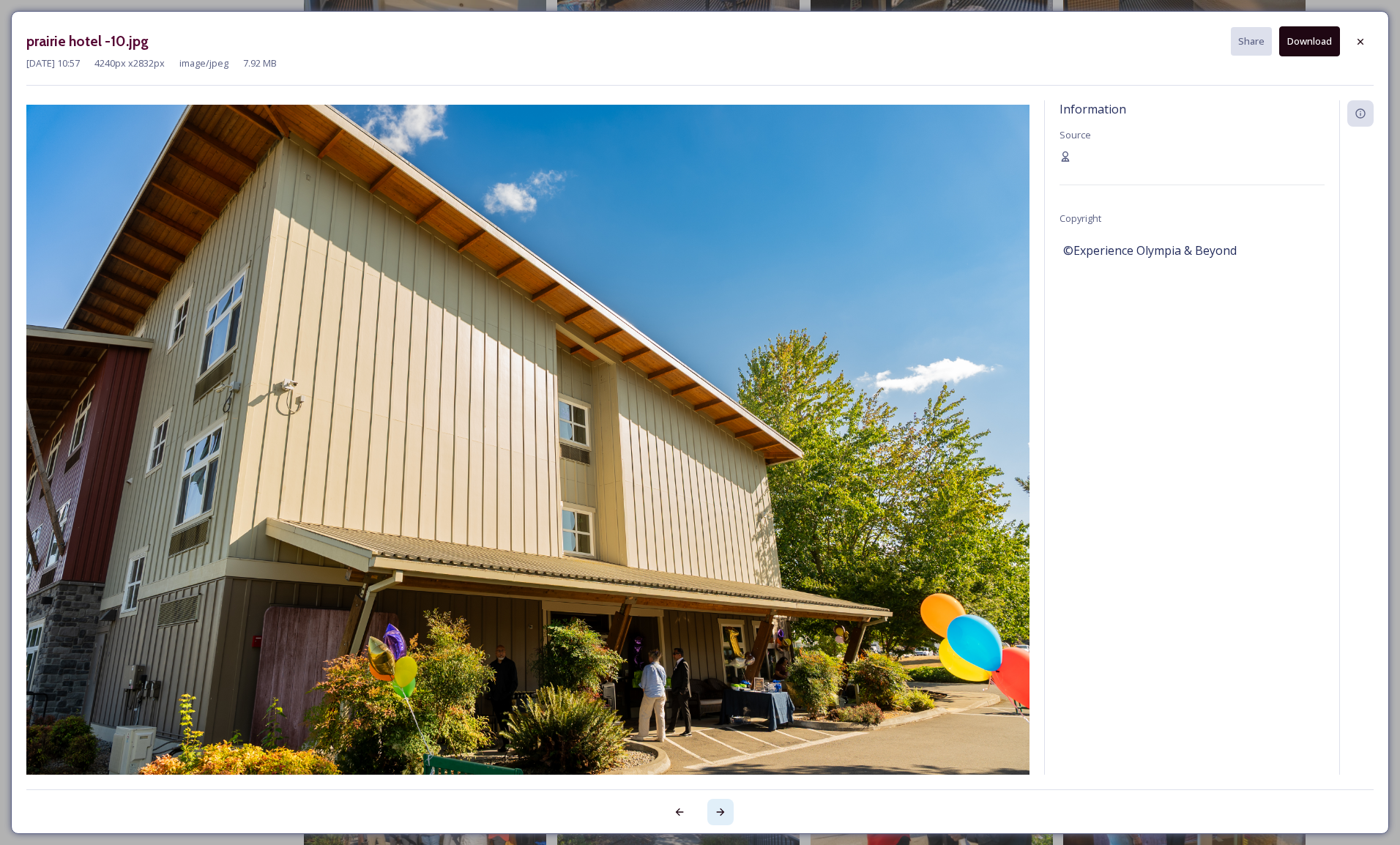
click at [723, 806] on icon at bounding box center [721, 812] width 12 height 12
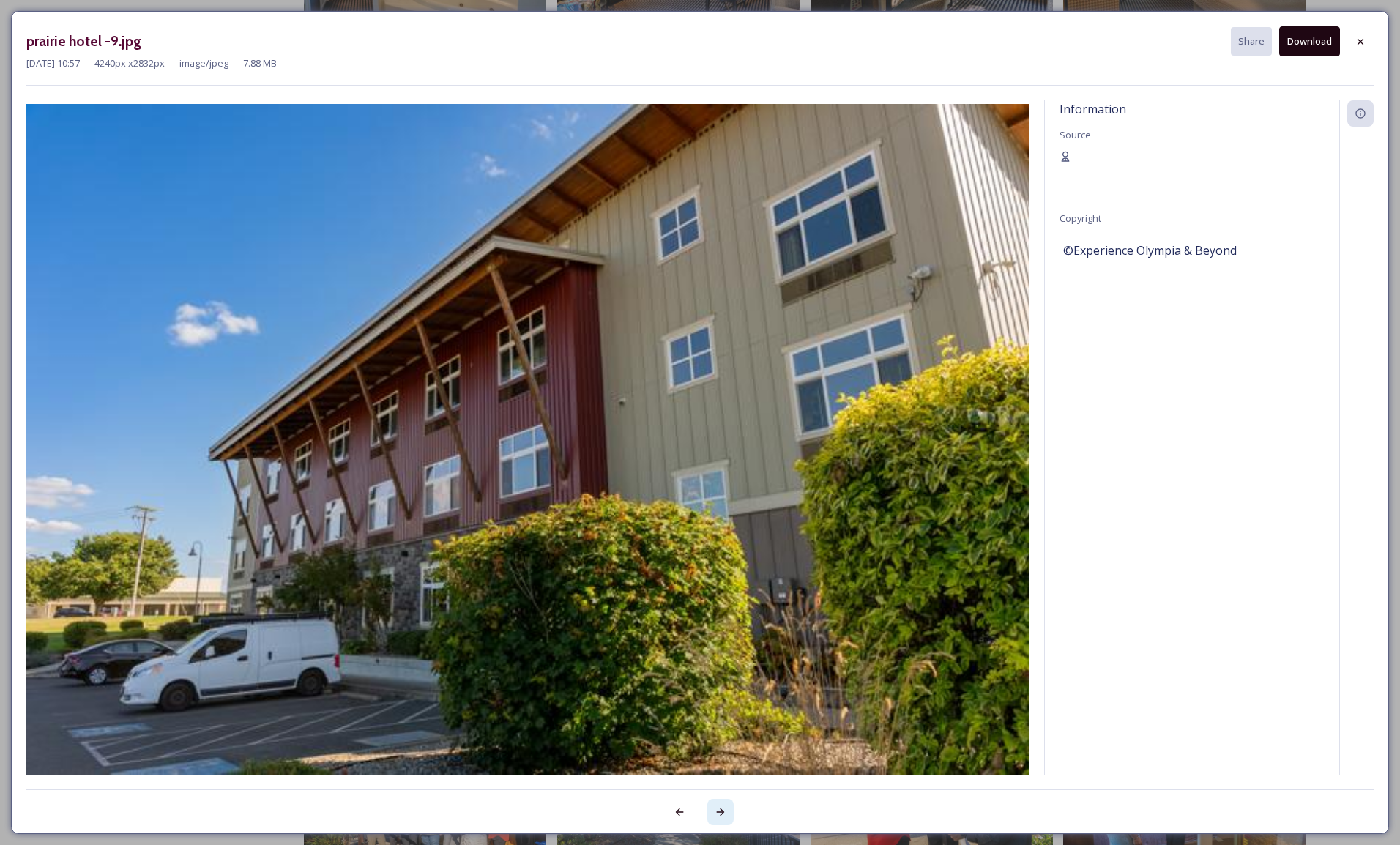
click at [723, 806] on icon at bounding box center [721, 812] width 12 height 12
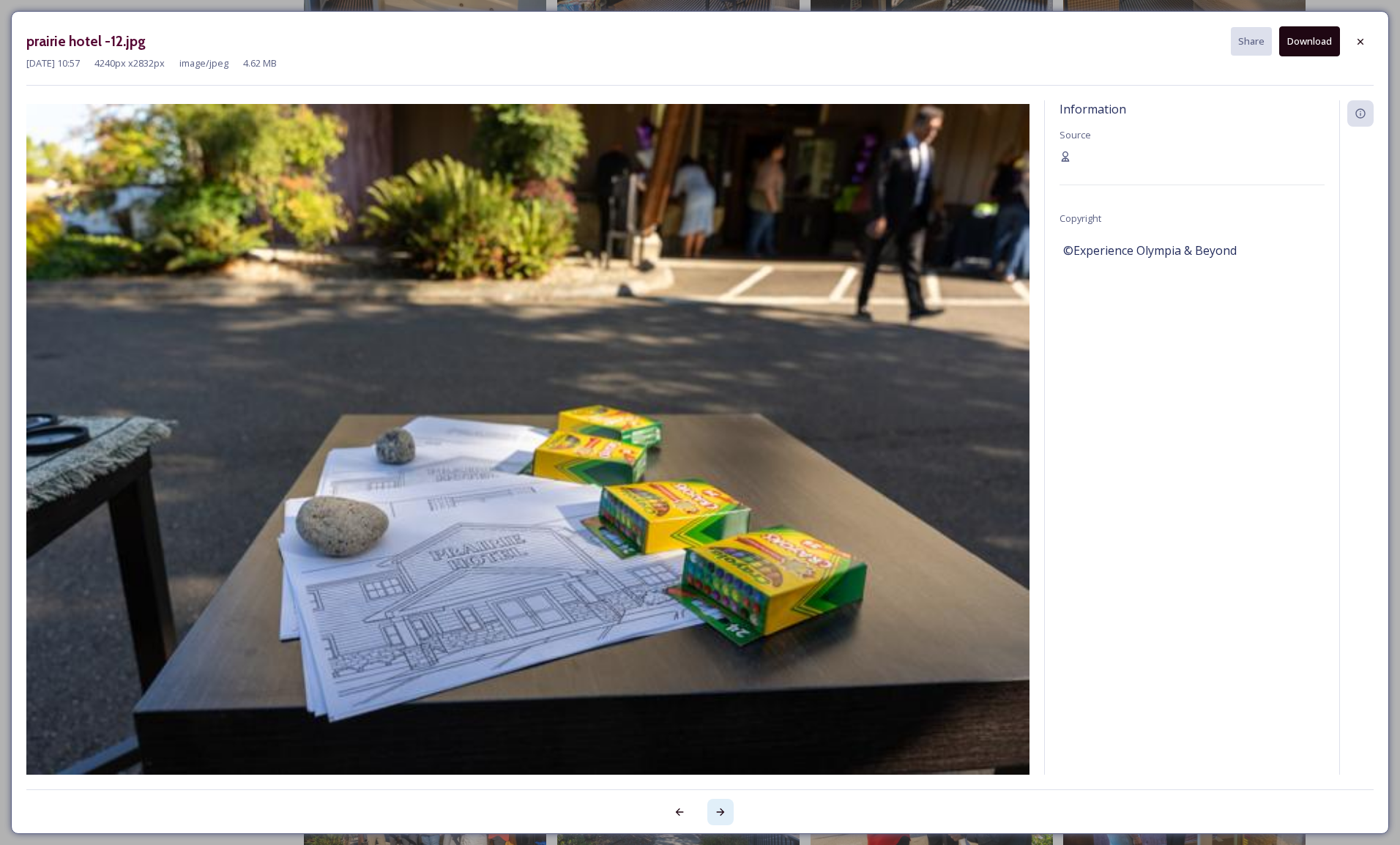
click at [723, 806] on icon at bounding box center [721, 812] width 12 height 12
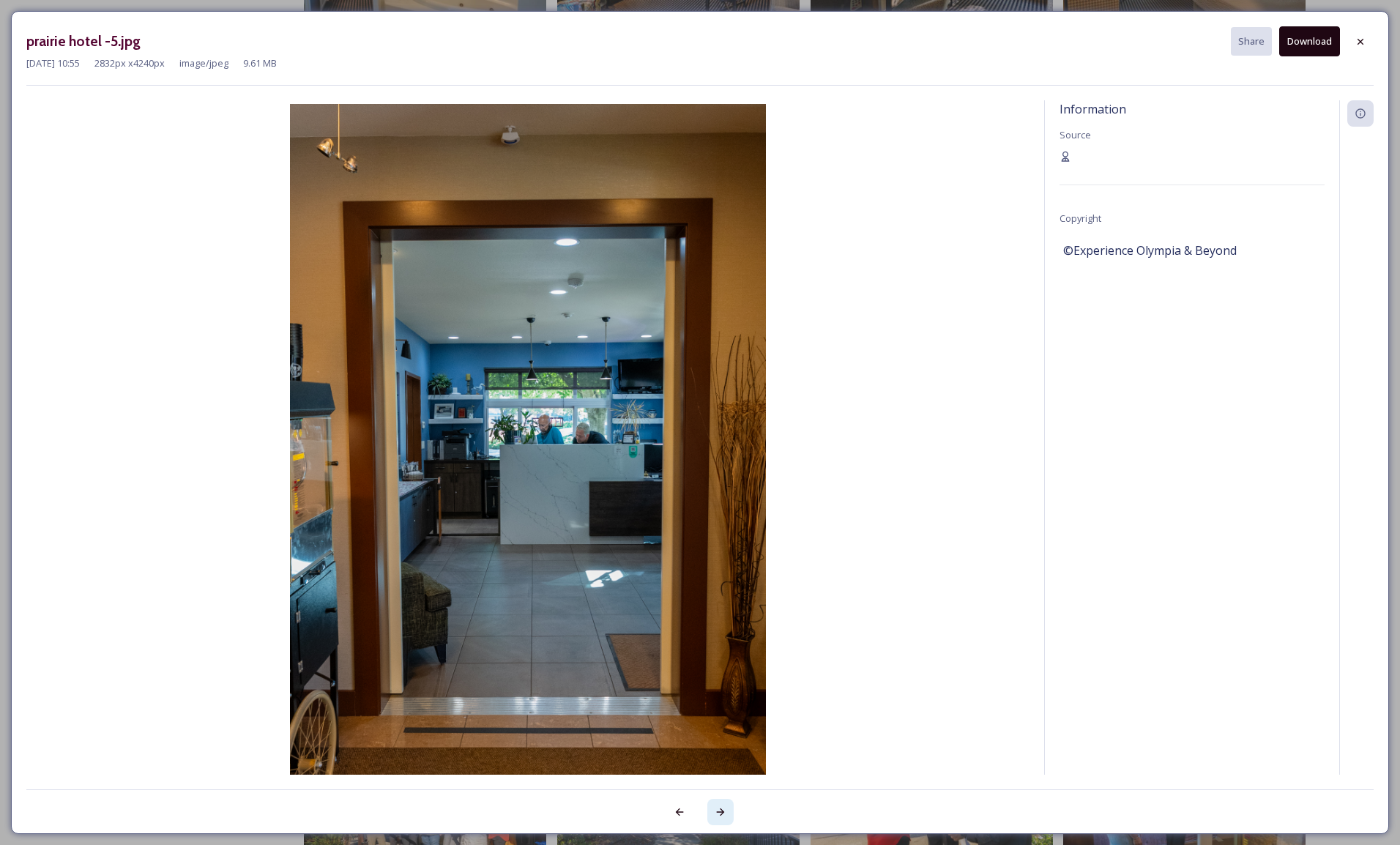
click at [723, 806] on icon at bounding box center [721, 812] width 12 height 12
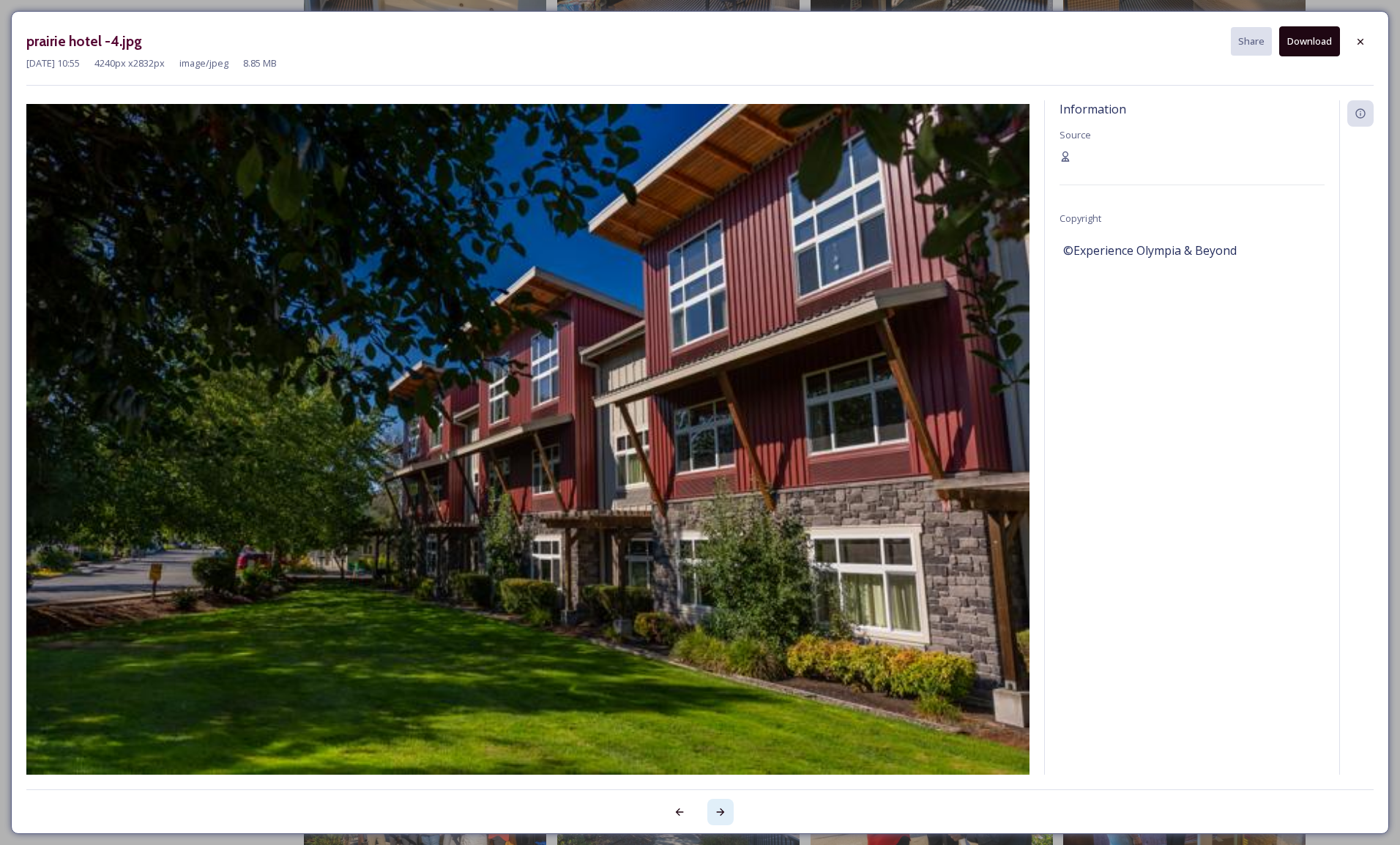
click at [723, 806] on icon at bounding box center [721, 812] width 12 height 12
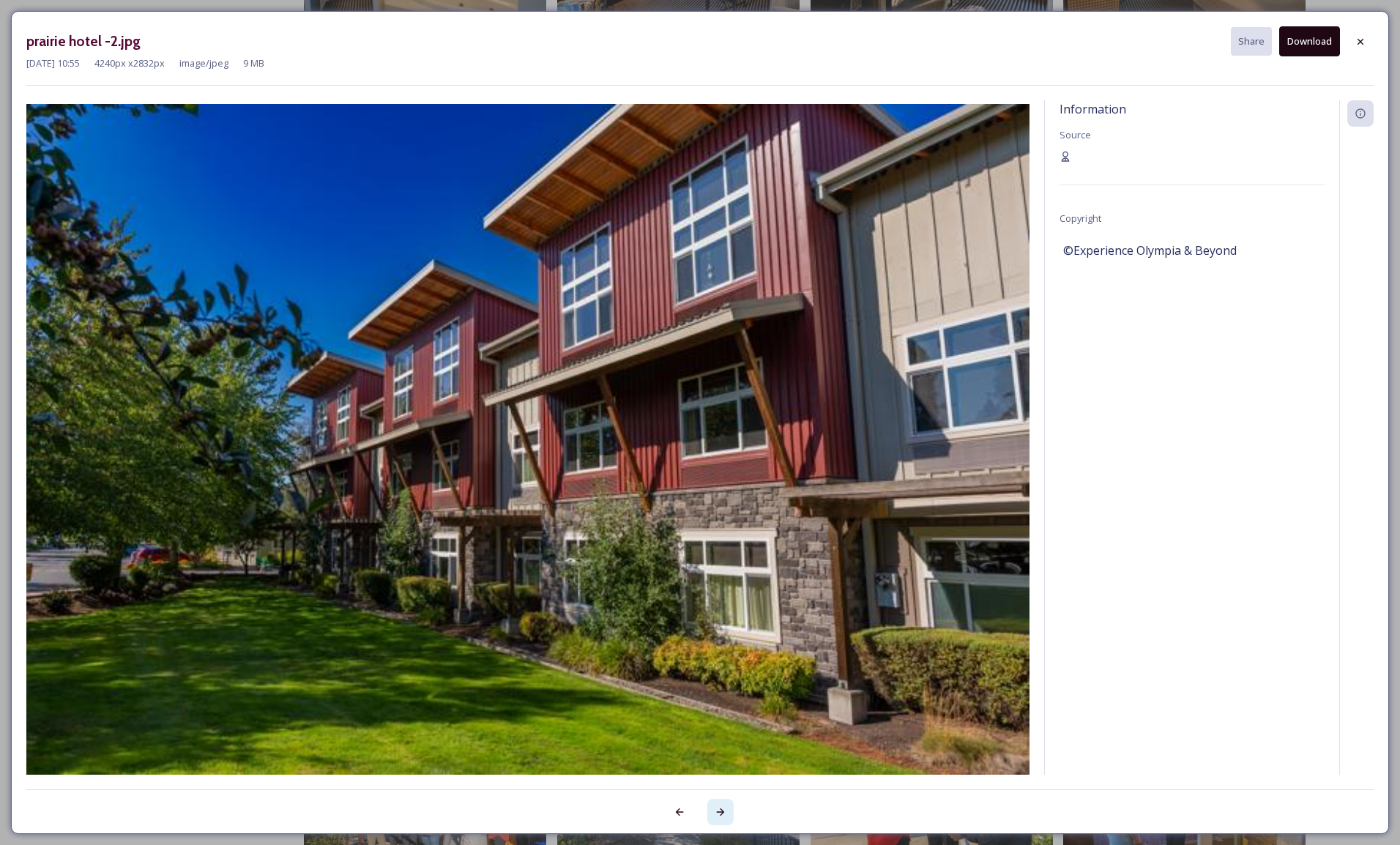
click at [723, 806] on icon at bounding box center [721, 812] width 12 height 12
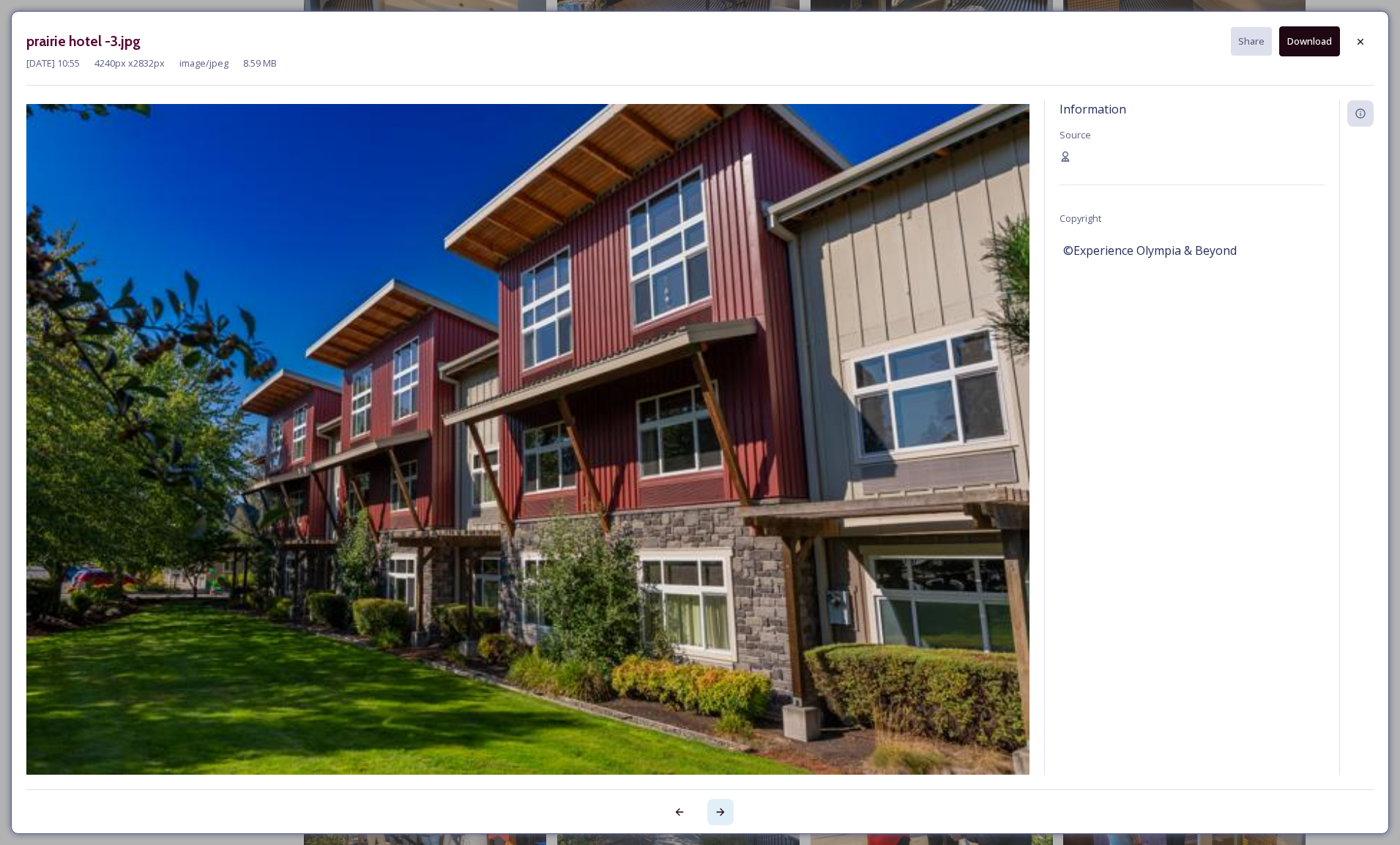
click at [723, 806] on icon at bounding box center [721, 812] width 12 height 12
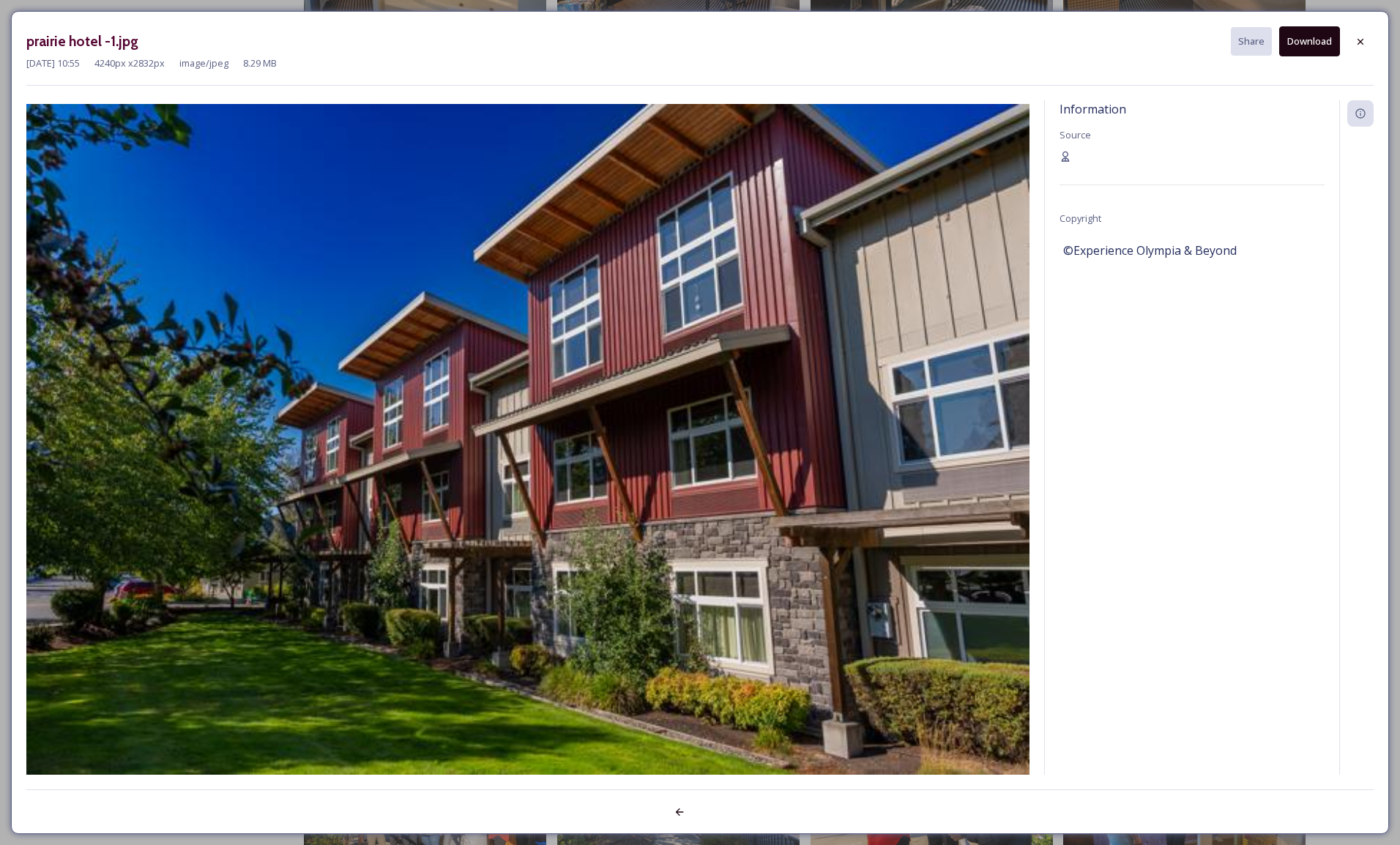
click at [723, 805] on div at bounding box center [700, 804] width 1348 height 29
click at [1357, 37] on icon at bounding box center [1360, 42] width 12 height 12
